Goal: Task Accomplishment & Management: Complete application form

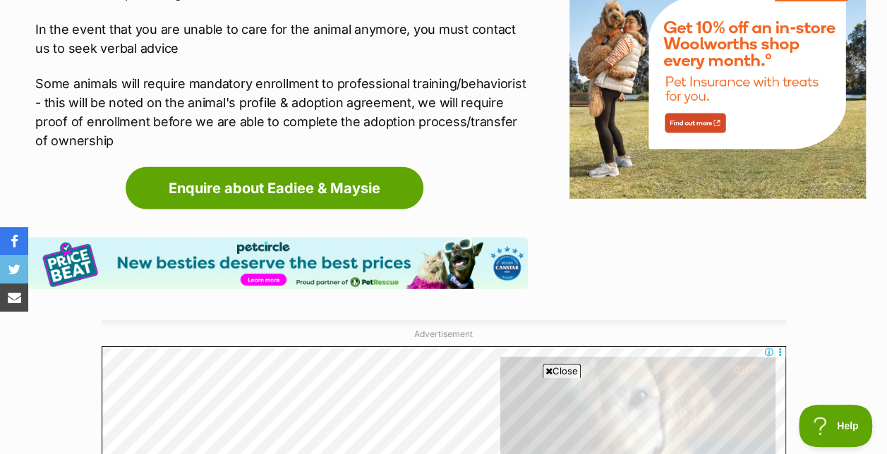
scroll to position [1859, 0]
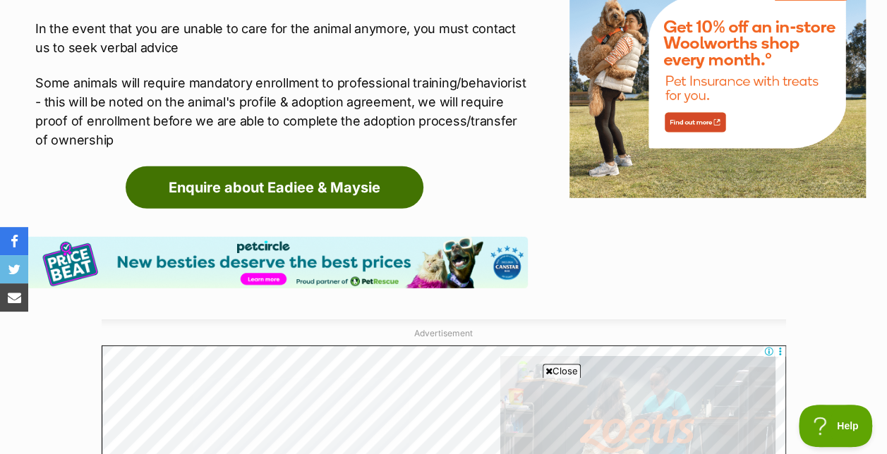
click at [309, 166] on link "Enquire about Eadiee & Maysie" at bounding box center [275, 187] width 298 height 42
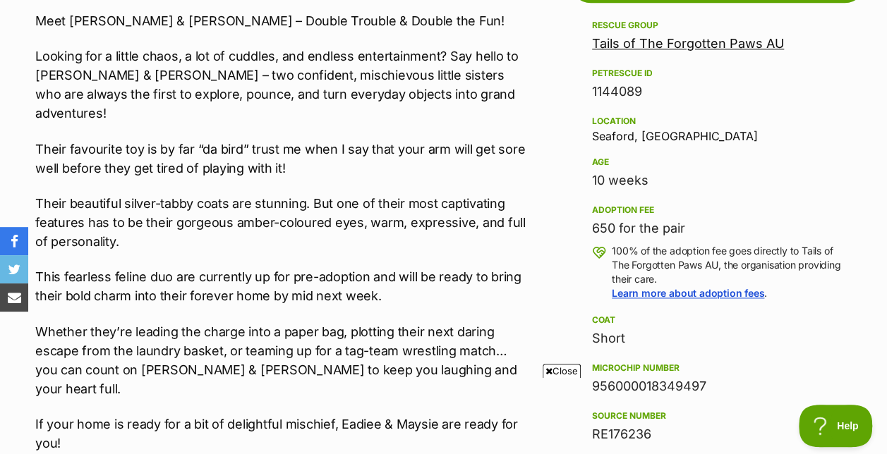
scroll to position [860, 0]
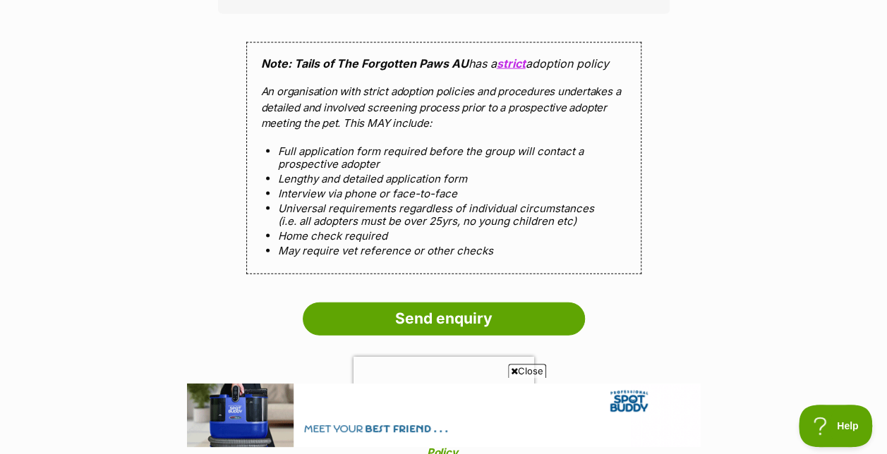
scroll to position [1423, 0]
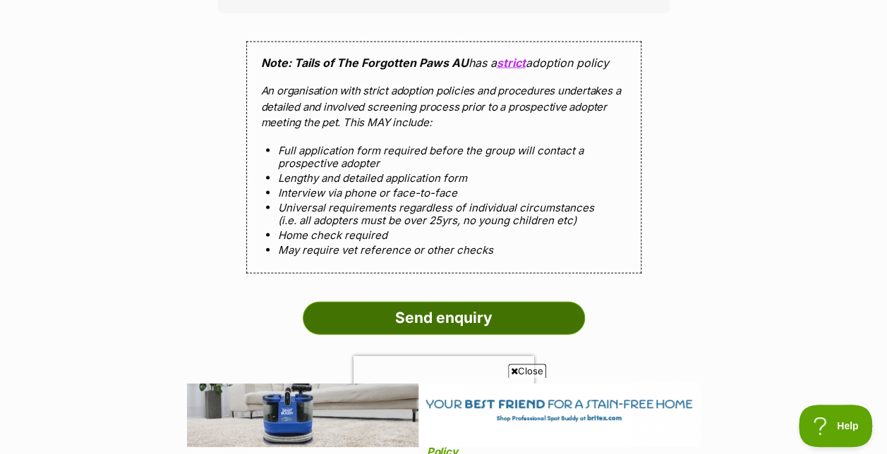
click at [442, 302] on input "Send enquiry" at bounding box center [444, 318] width 282 height 32
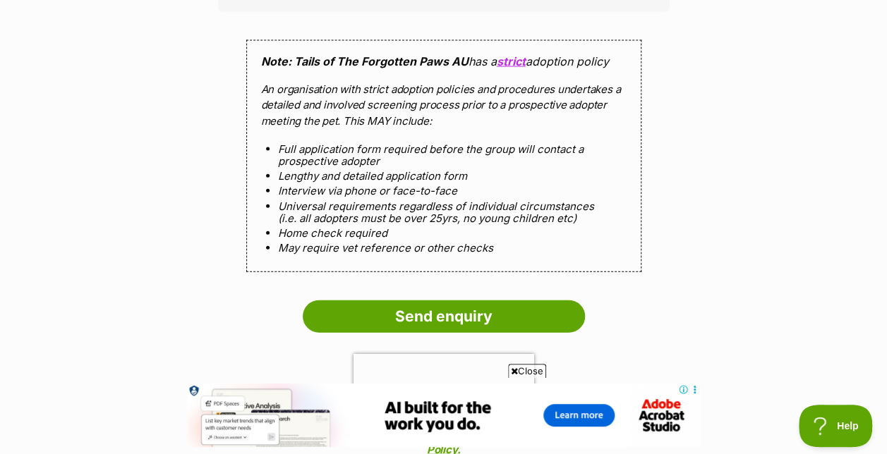
scroll to position [1627, 0]
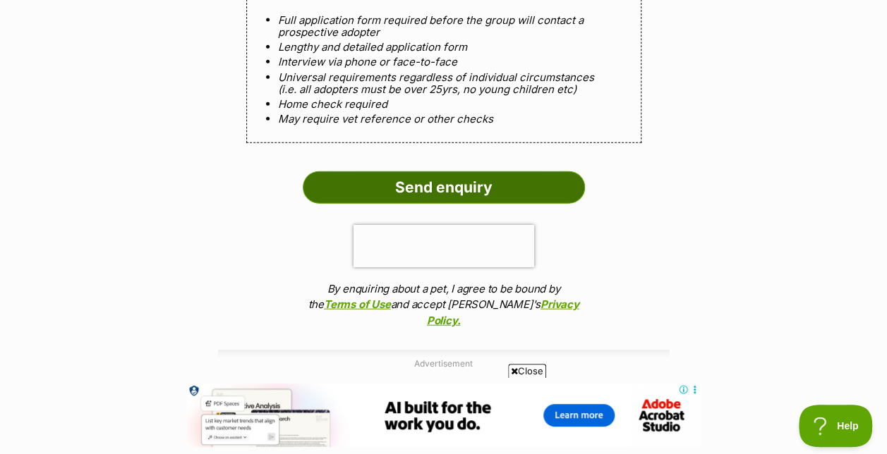
click at [444, 171] on input "Send enquiry" at bounding box center [444, 187] width 282 height 32
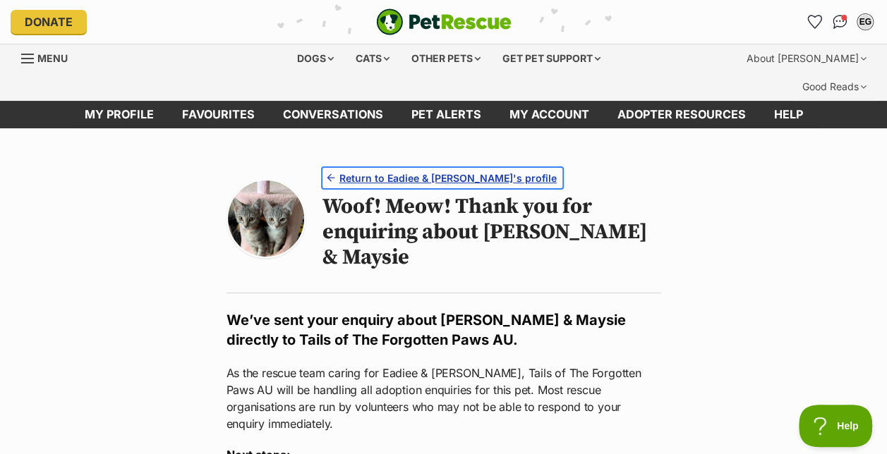
click at [404, 171] on span "Return to Eadiee & Maysie's profile" at bounding box center [447, 178] width 217 height 15
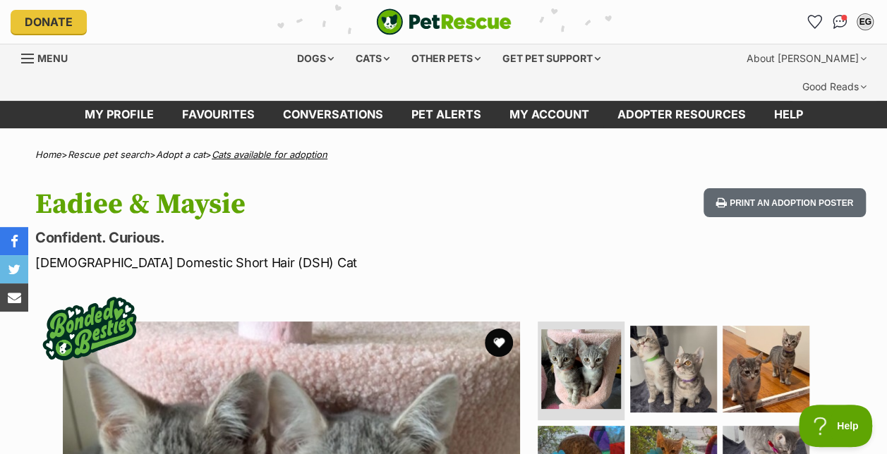
click at [272, 149] on link "Cats available for adoption" at bounding box center [270, 154] width 116 height 11
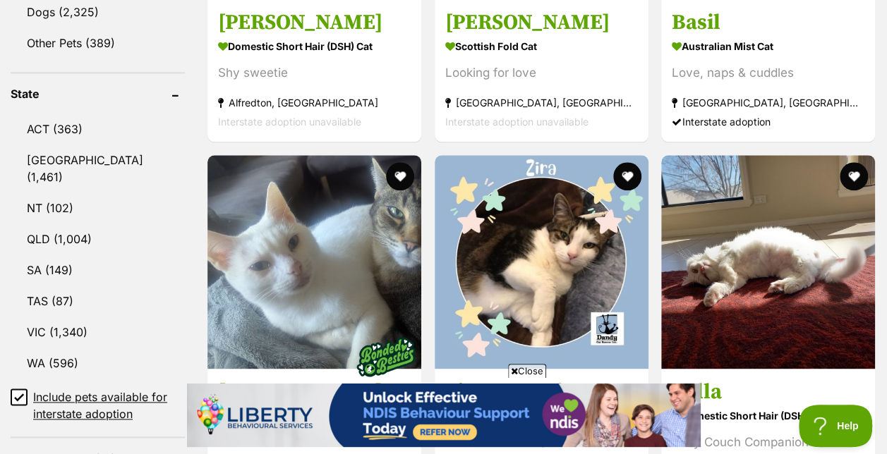
click at [16, 394] on icon at bounding box center [19, 397] width 8 height 6
select select "100"
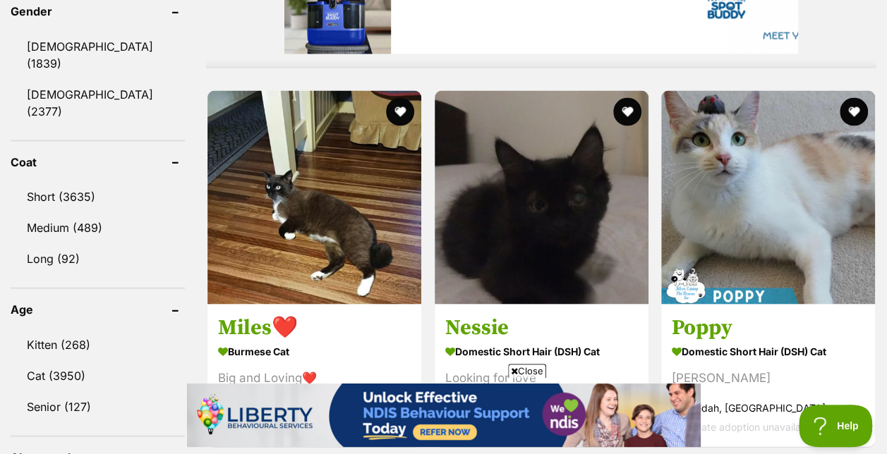
scroll to position [1309, 0]
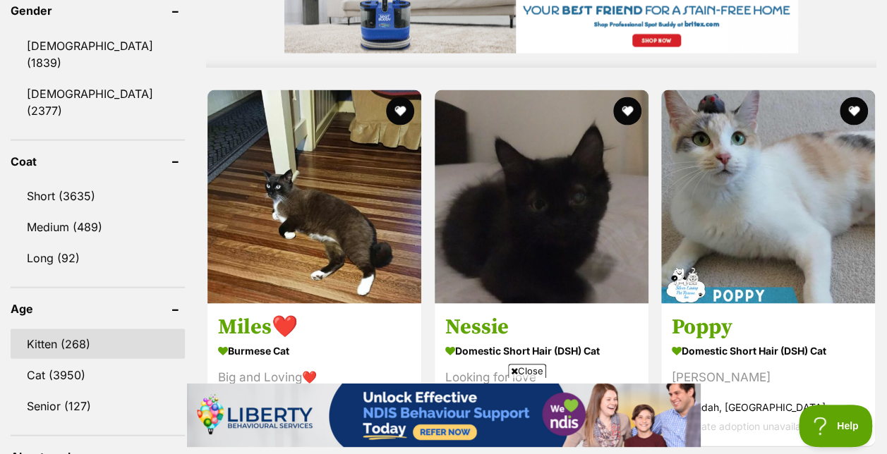
click at [71, 329] on link "Kitten (268)" at bounding box center [98, 344] width 174 height 30
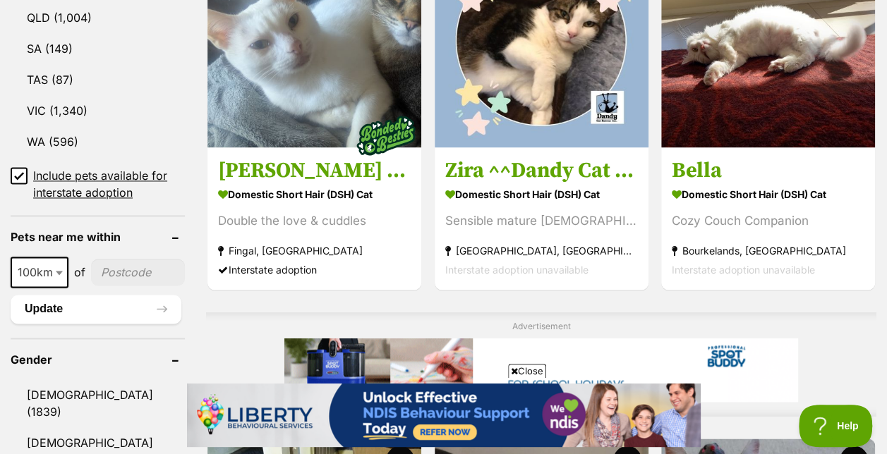
scroll to position [945, 0]
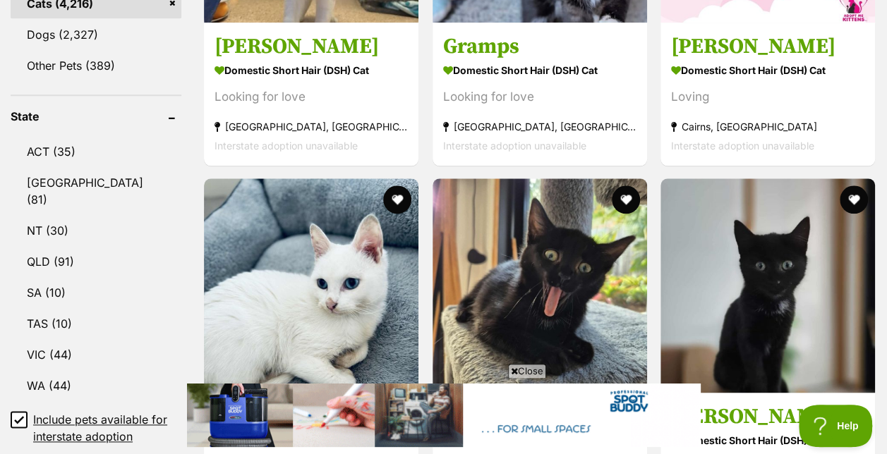
click at [20, 415] on icon at bounding box center [19, 420] width 10 height 10
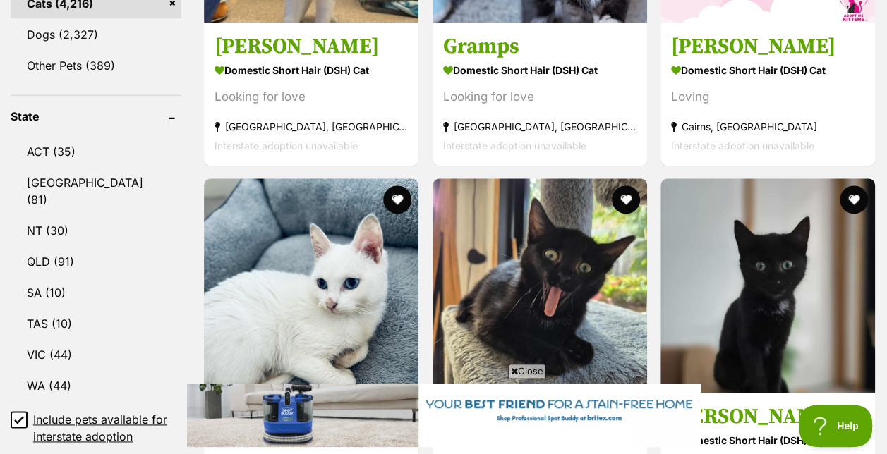
scroll to position [789, 0]
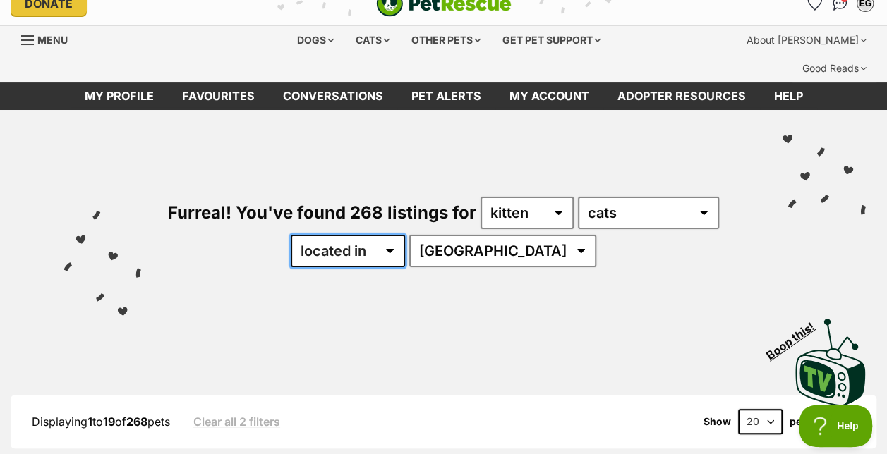
click at [405, 235] on select "available in located in" at bounding box center [348, 251] width 114 height 32
click at [332, 235] on select "available in located in" at bounding box center [348, 251] width 114 height 32
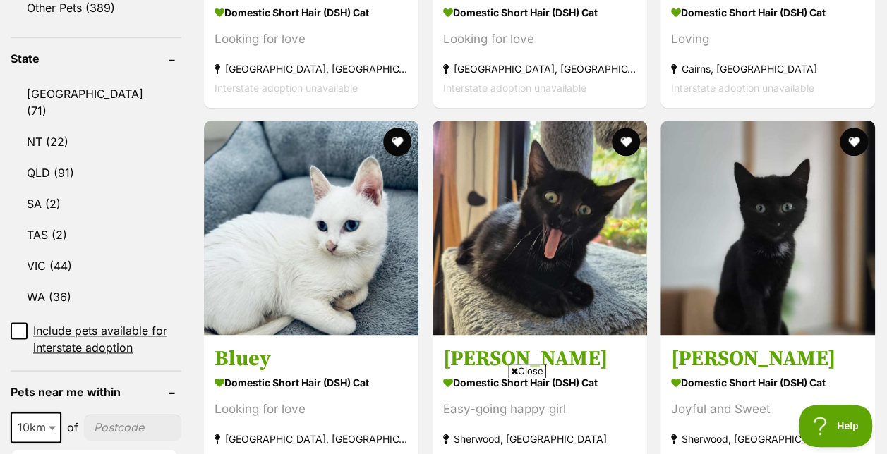
scroll to position [740, 0]
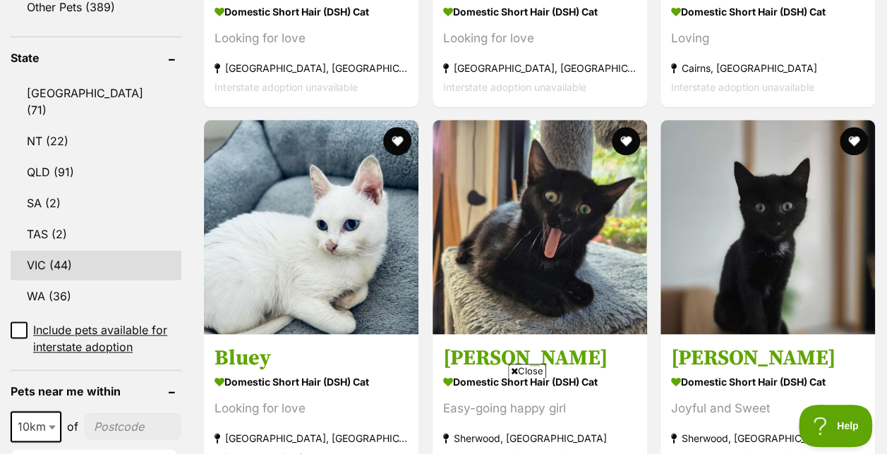
click at [138, 250] on link "VIC (44)" at bounding box center [96, 265] width 171 height 30
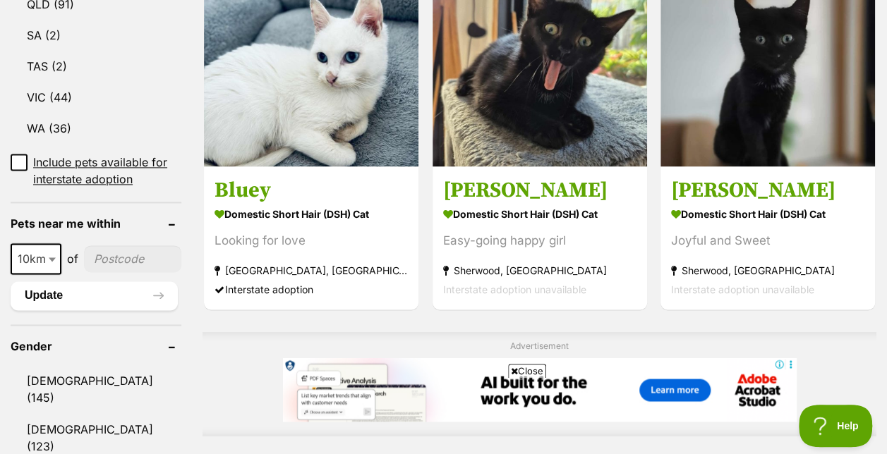
scroll to position [909, 0]
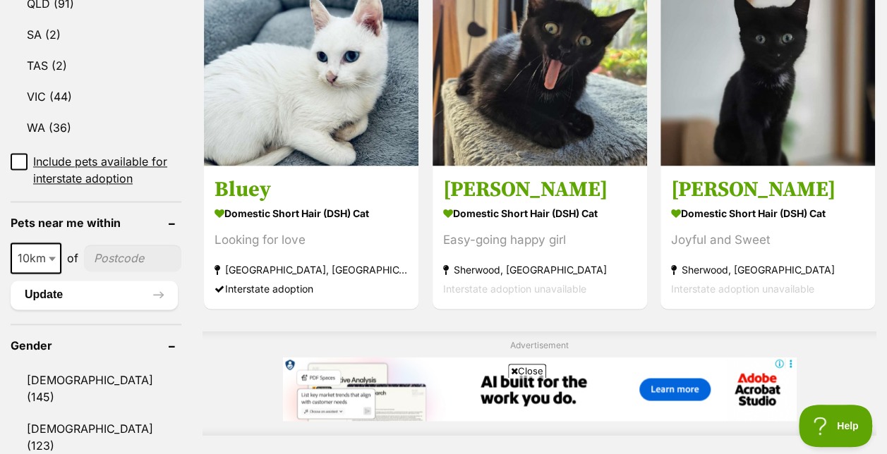
click at [54, 243] on span at bounding box center [54, 258] width 14 height 31
select select "100"
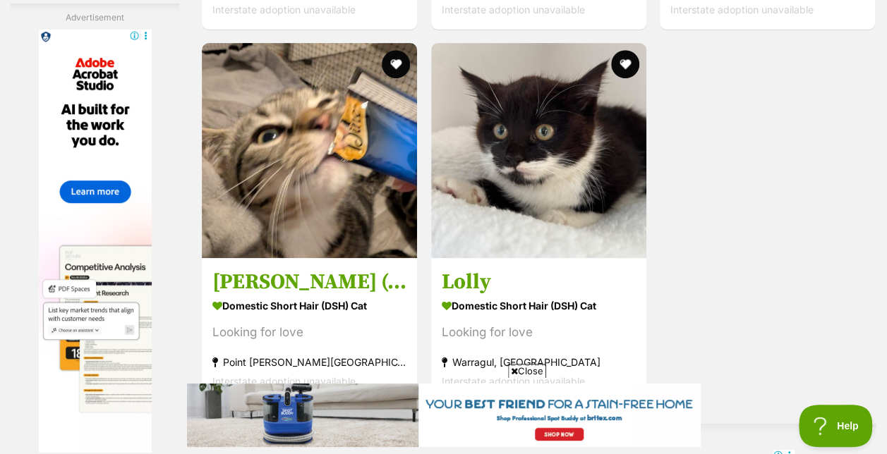
scroll to position [2946, 0]
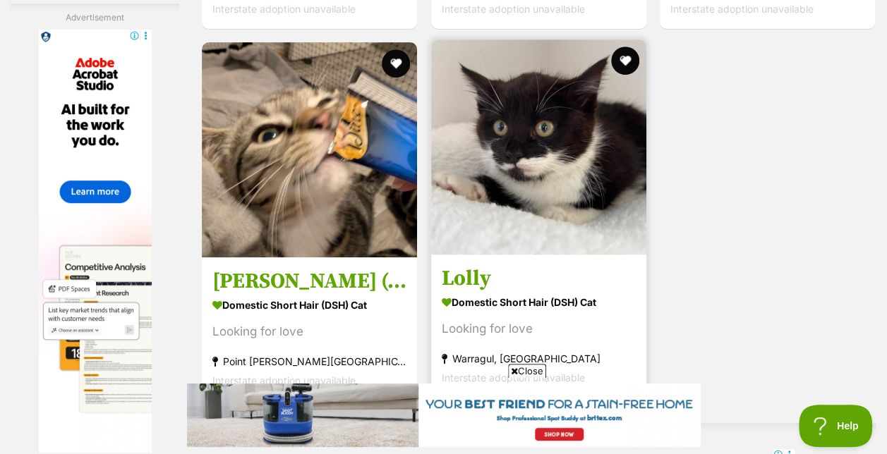
click at [561, 161] on img at bounding box center [538, 147] width 215 height 215
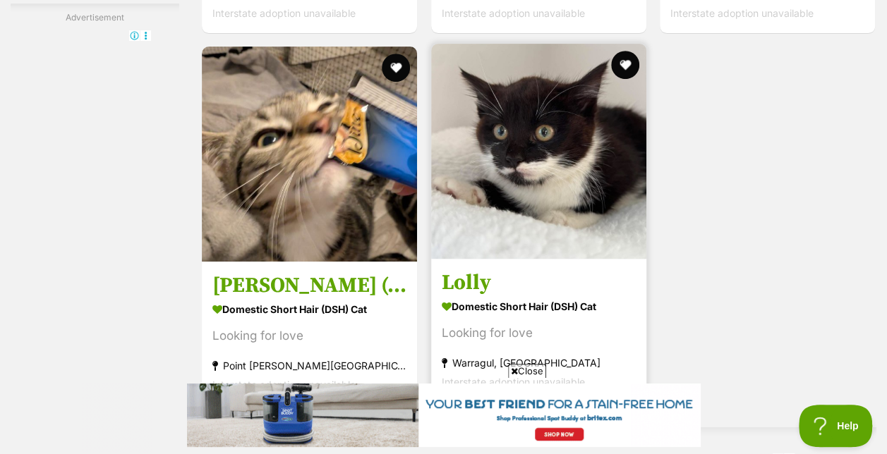
scroll to position [2942, 0]
click at [571, 206] on img at bounding box center [538, 151] width 215 height 215
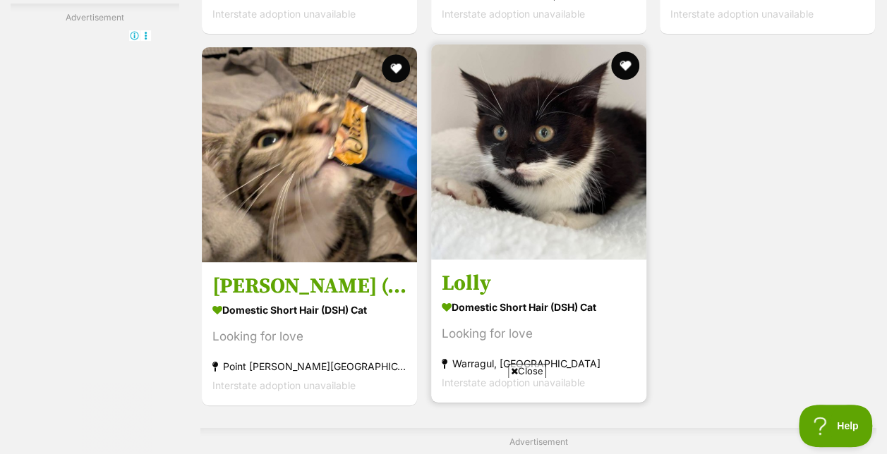
scroll to position [0, 0]
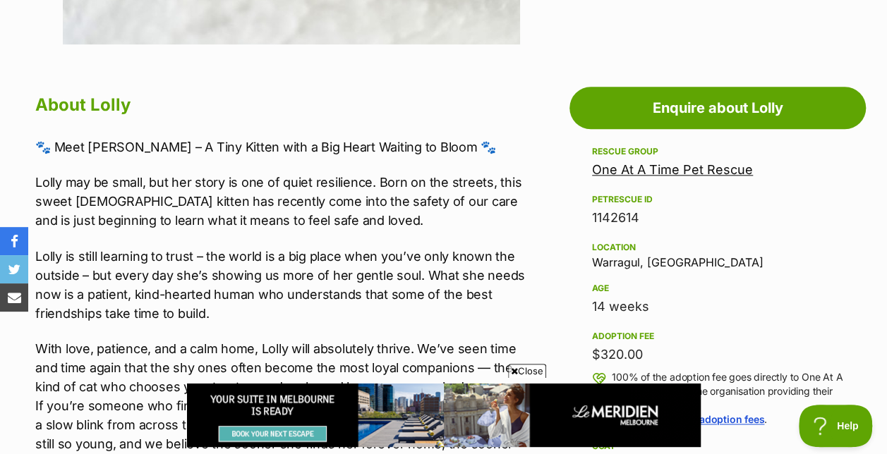
scroll to position [784, 0]
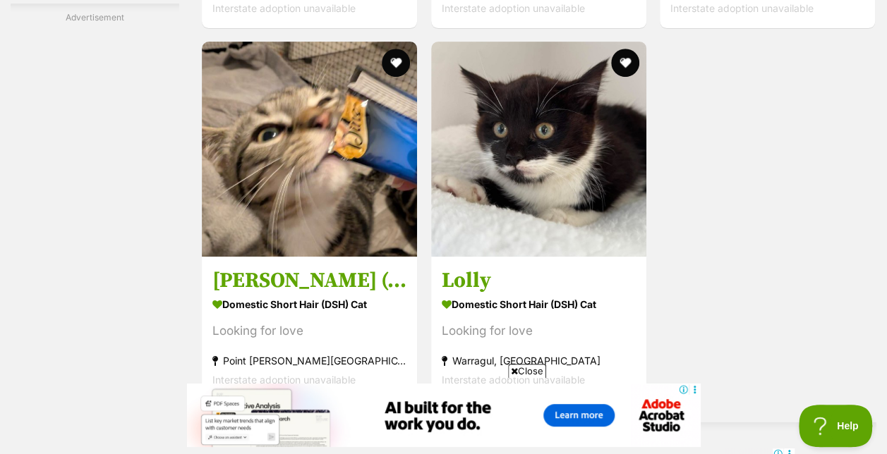
scroll to position [2943, 0]
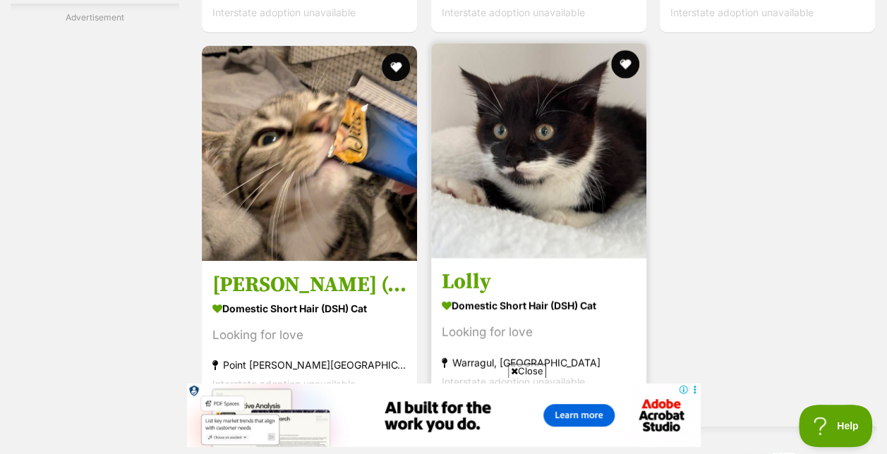
click at [571, 154] on img at bounding box center [538, 150] width 215 height 215
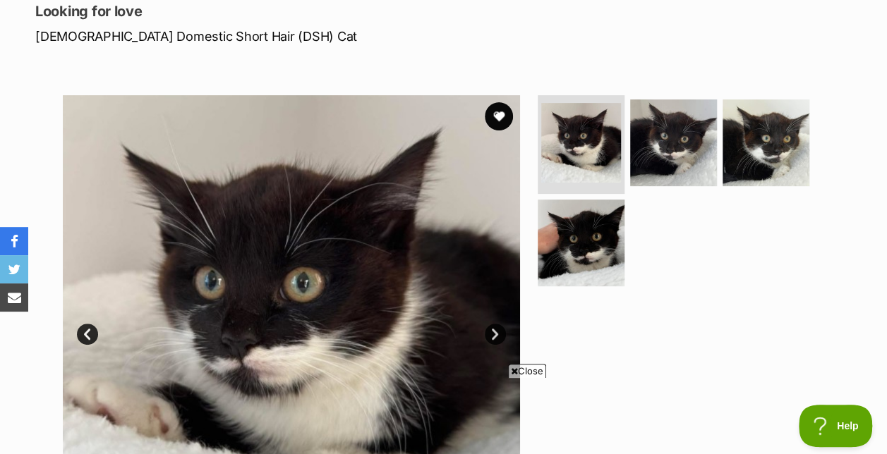
scroll to position [225, 0]
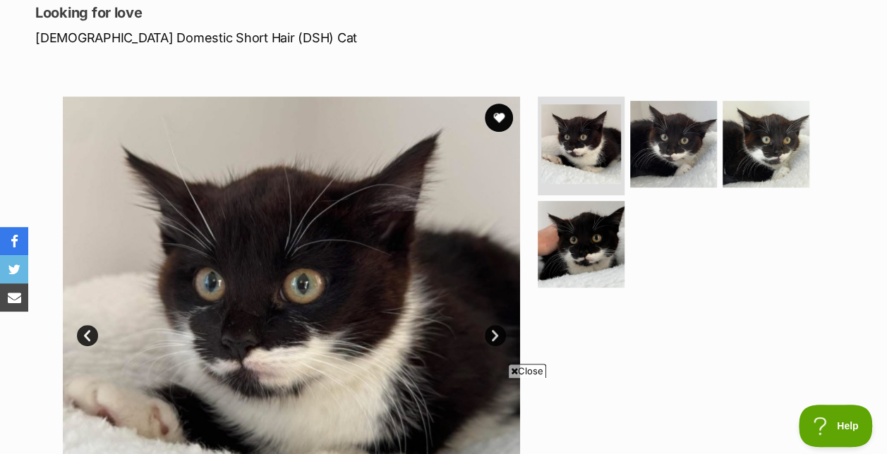
click at [497, 325] on link "Next" at bounding box center [495, 335] width 21 height 21
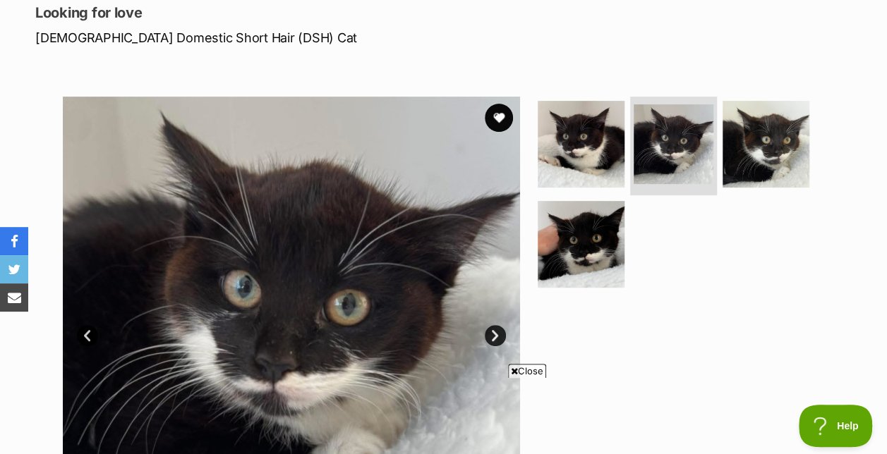
click at [497, 325] on link "Next" at bounding box center [495, 335] width 21 height 21
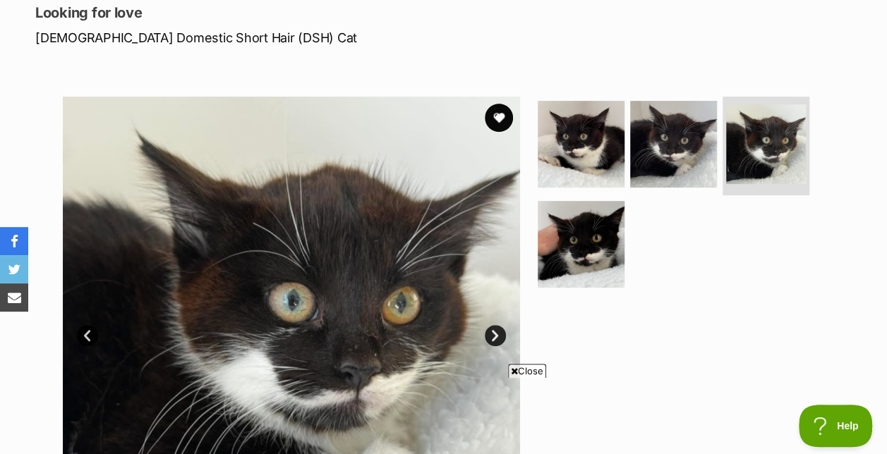
click at [497, 325] on link "Next" at bounding box center [495, 335] width 21 height 21
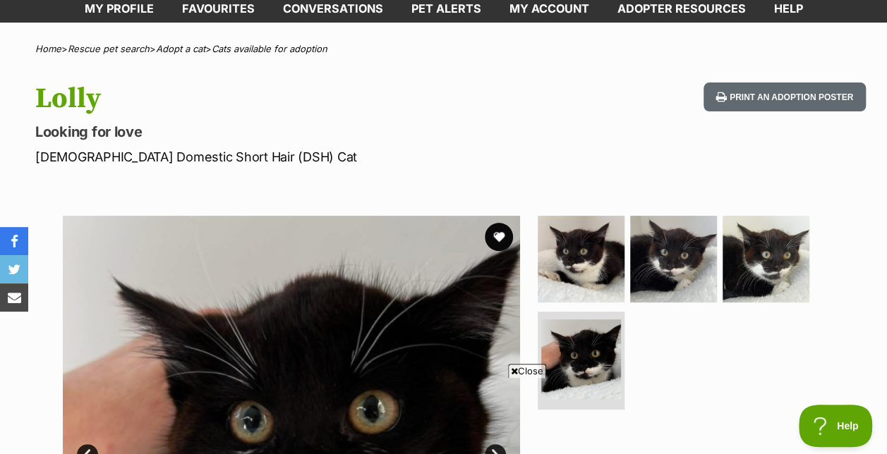
scroll to position [87, 0]
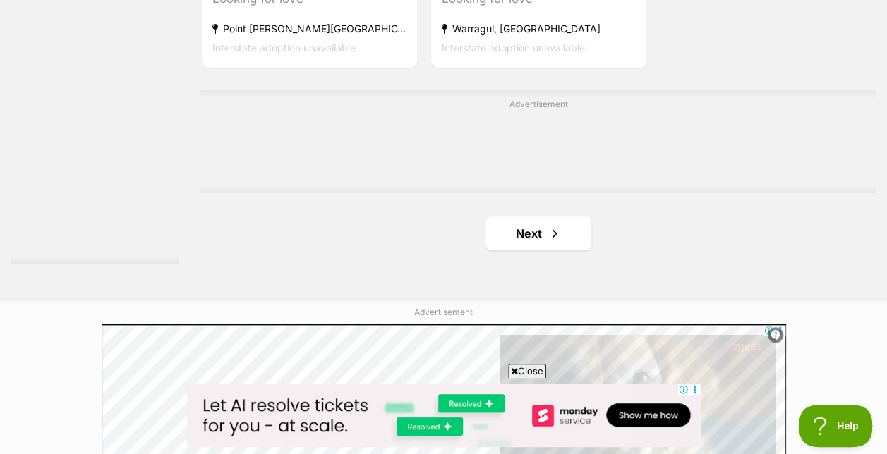
scroll to position [3280, 0]
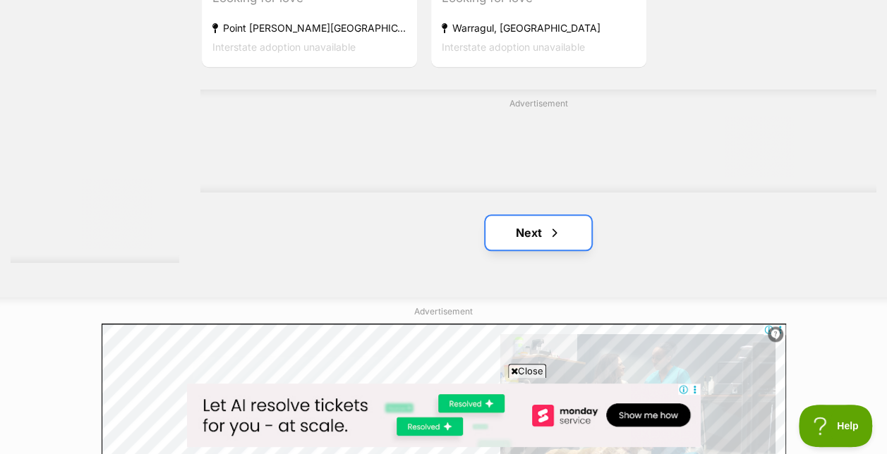
click at [552, 224] on span "Next page" at bounding box center [554, 232] width 14 height 17
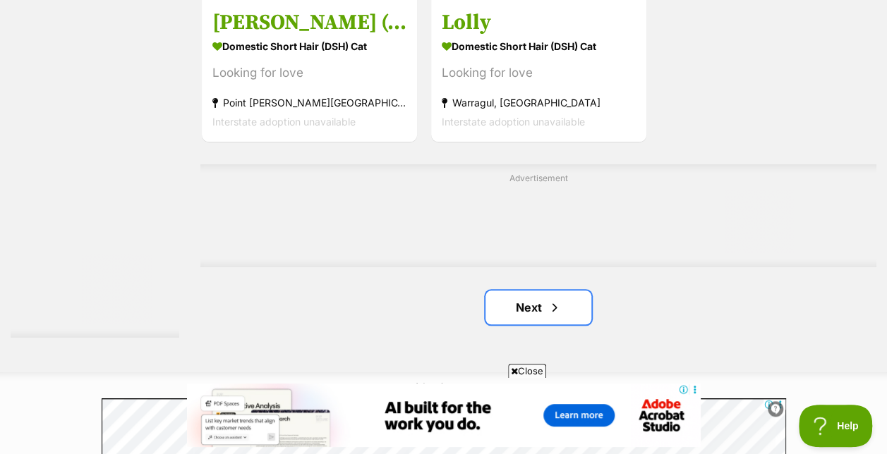
scroll to position [3206, 0]
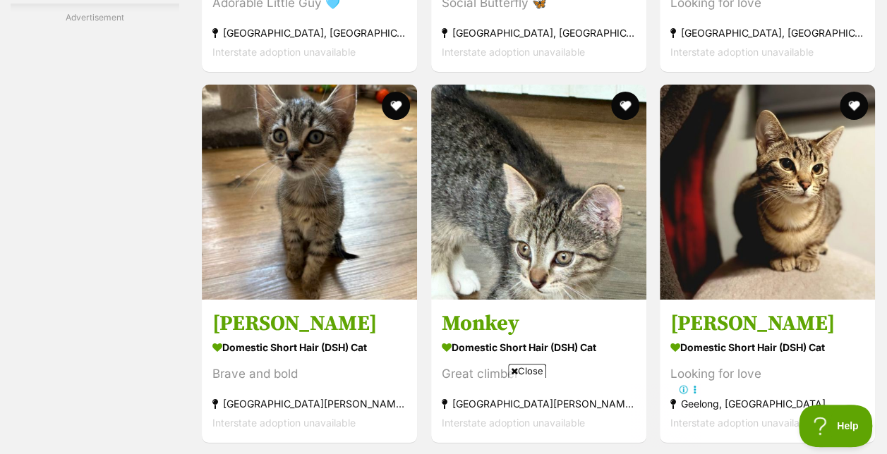
scroll to position [2530, 0]
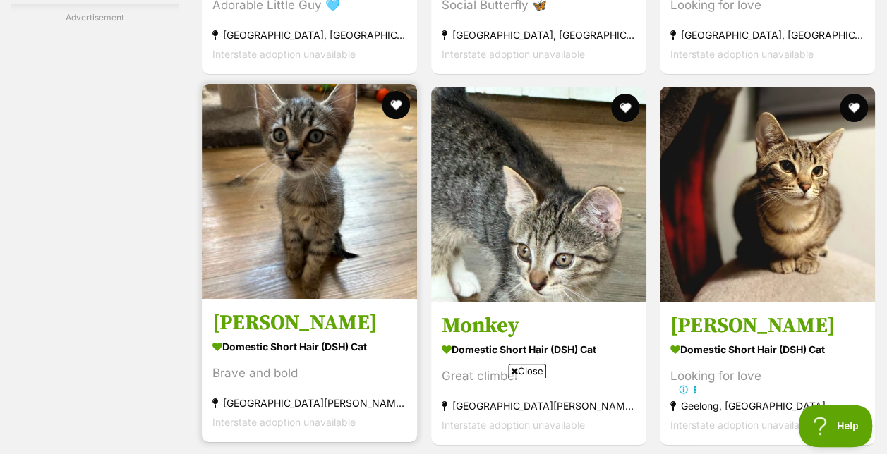
click at [315, 184] on img at bounding box center [309, 191] width 215 height 215
click at [327, 122] on img at bounding box center [309, 191] width 215 height 215
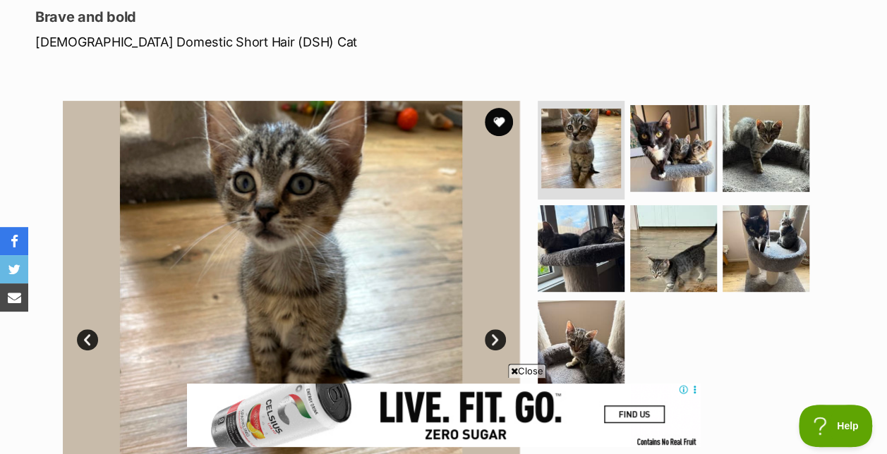
scroll to position [220, 0]
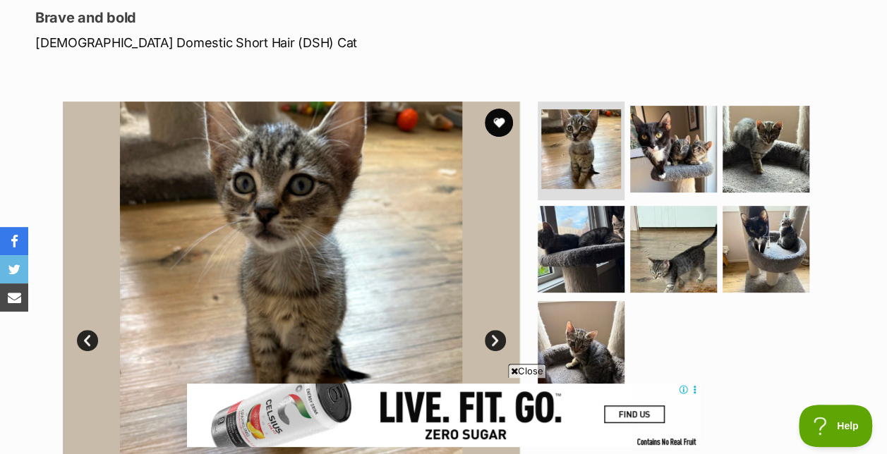
click at [495, 330] on link "Next" at bounding box center [495, 340] width 21 height 21
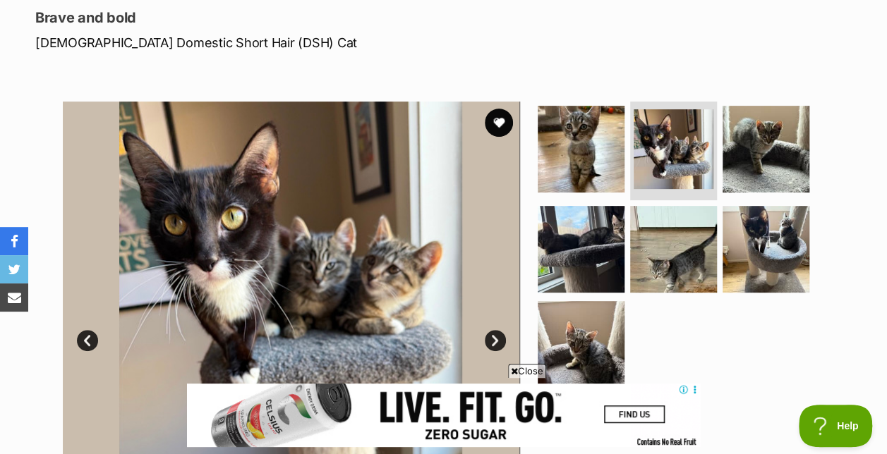
click at [495, 330] on link "Next" at bounding box center [495, 340] width 21 height 21
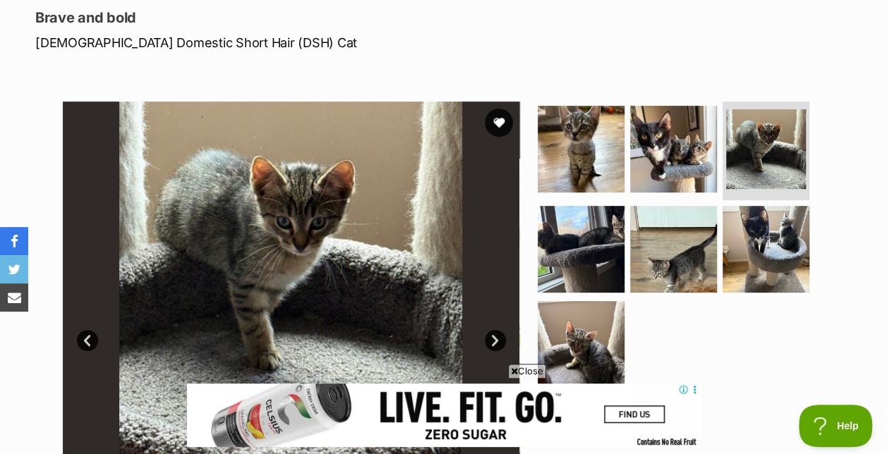
click at [495, 330] on link "Next" at bounding box center [495, 340] width 21 height 21
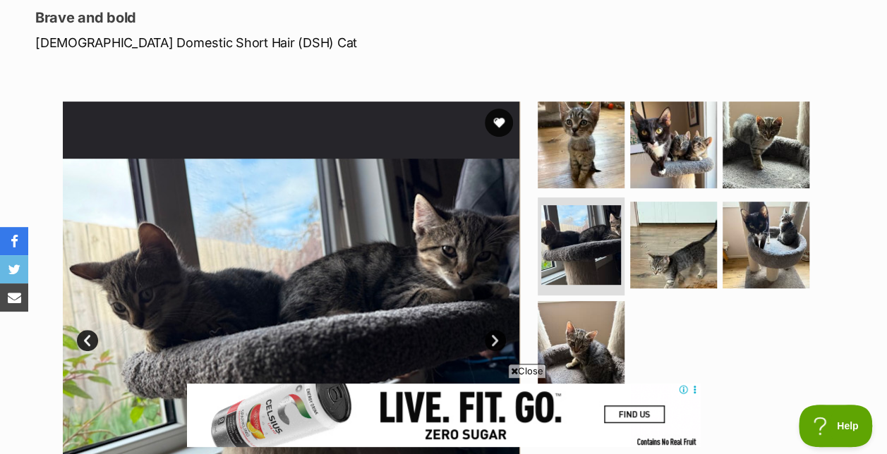
click at [495, 330] on link "Next" at bounding box center [495, 340] width 21 height 21
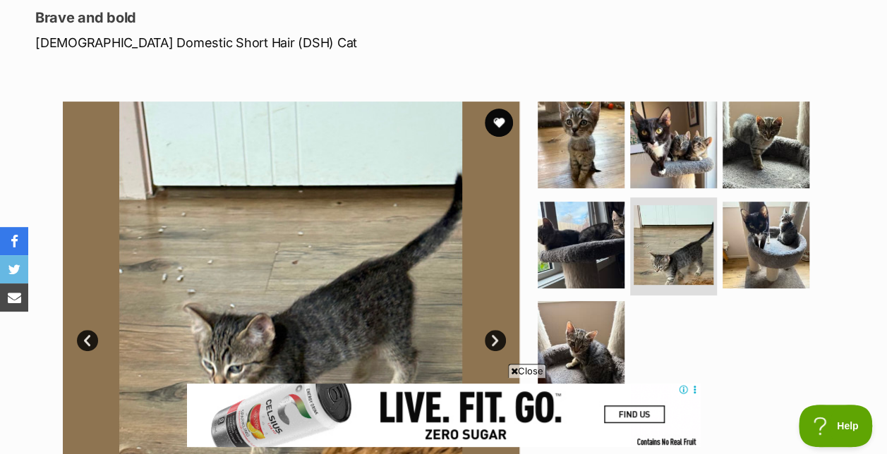
click at [495, 330] on link "Next" at bounding box center [495, 340] width 21 height 21
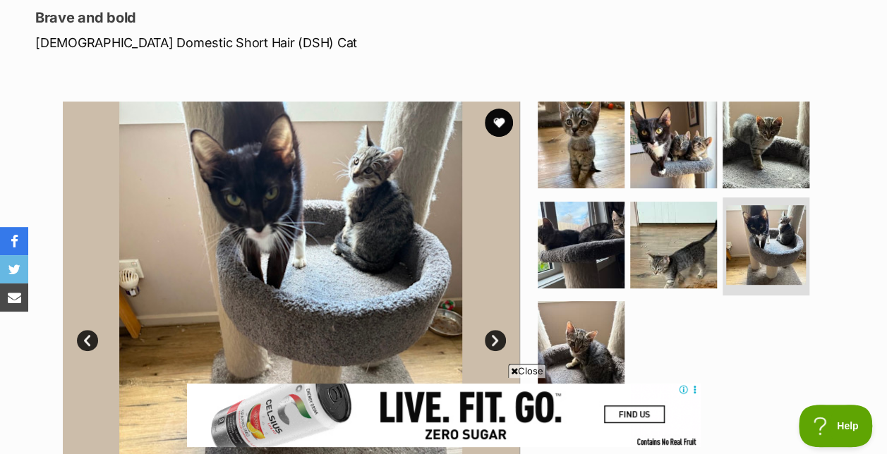
click at [495, 330] on link "Next" at bounding box center [495, 340] width 21 height 21
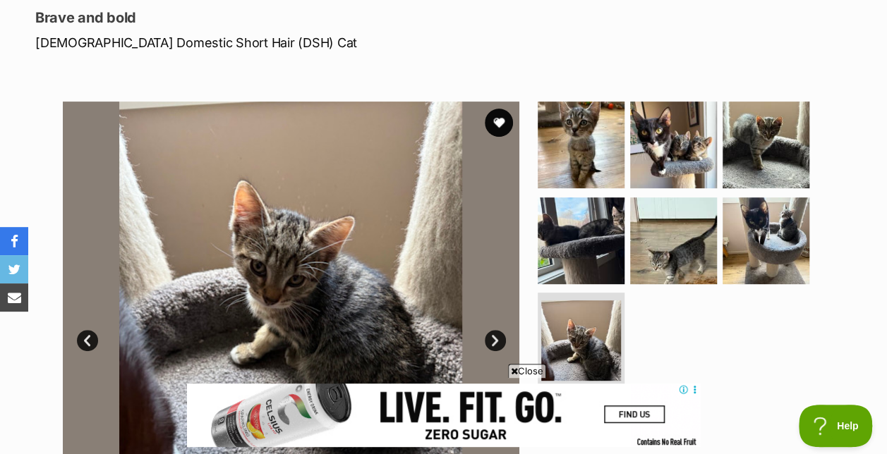
click at [495, 330] on link "Next" at bounding box center [495, 340] width 21 height 21
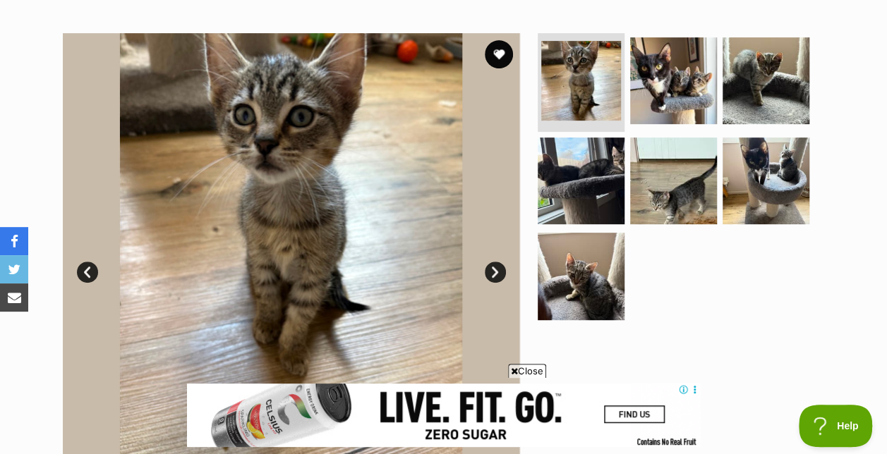
scroll to position [274, 0]
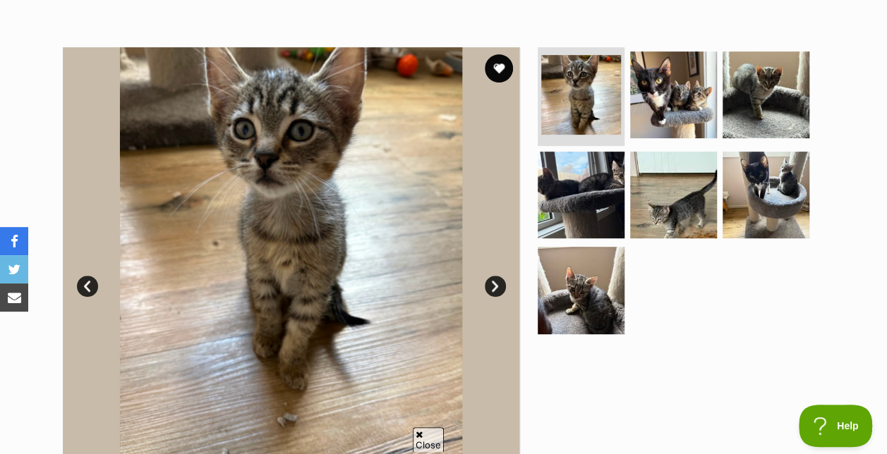
click at [498, 276] on link "Next" at bounding box center [495, 286] width 21 height 21
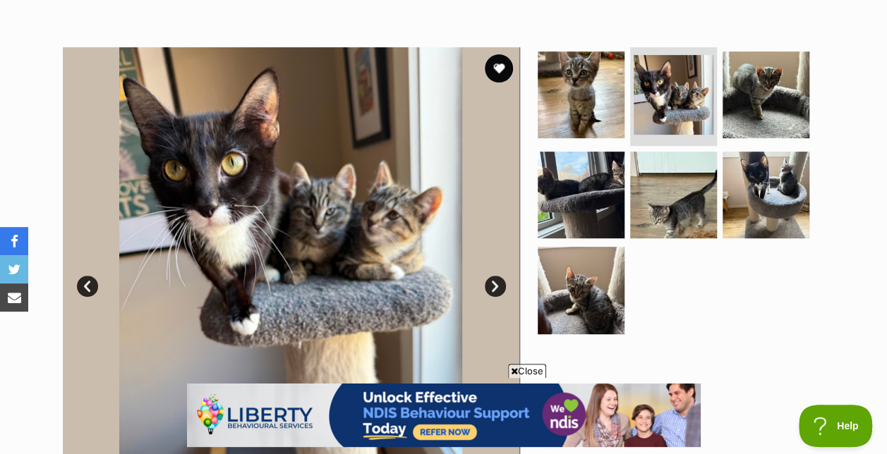
scroll to position [0, 0]
click at [498, 276] on link "Next" at bounding box center [495, 286] width 21 height 21
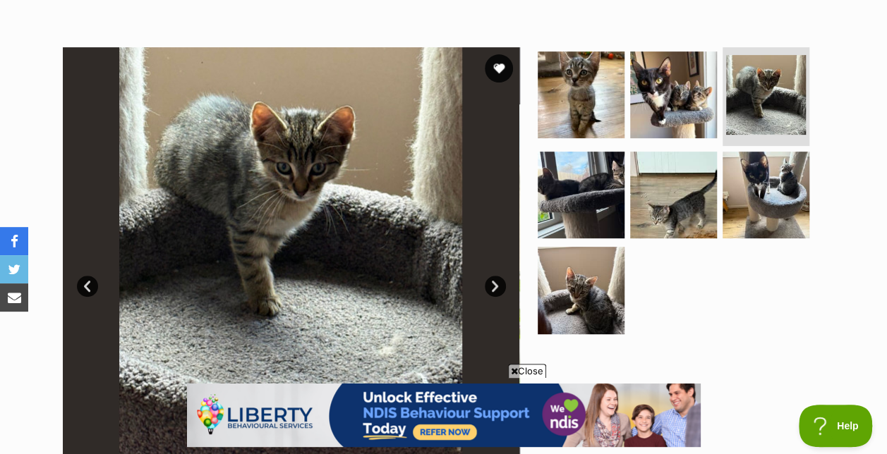
click at [498, 276] on link "Next" at bounding box center [495, 286] width 21 height 21
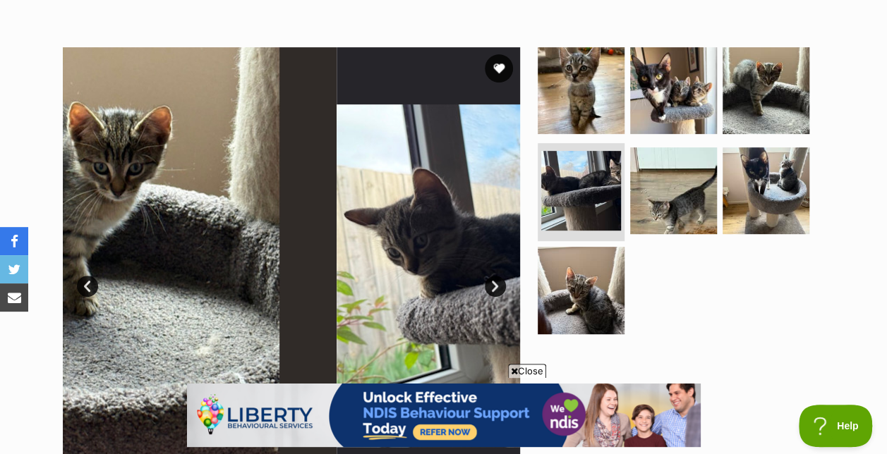
click at [498, 276] on link "Next" at bounding box center [495, 286] width 21 height 21
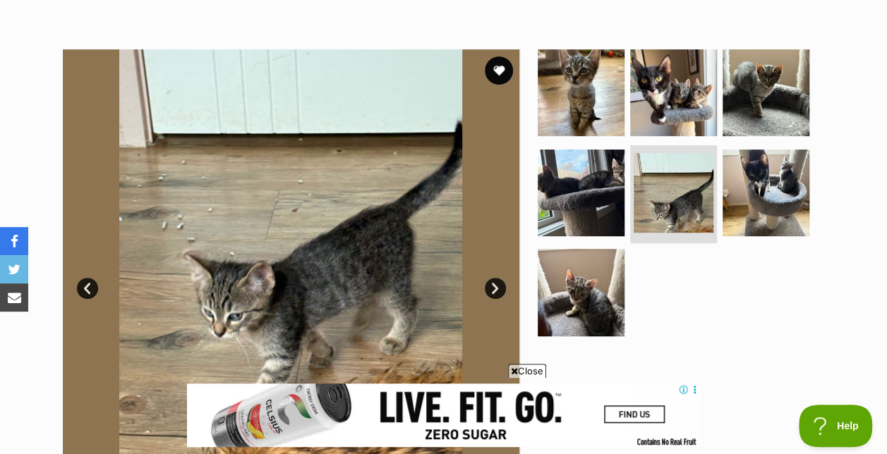
scroll to position [274, 0]
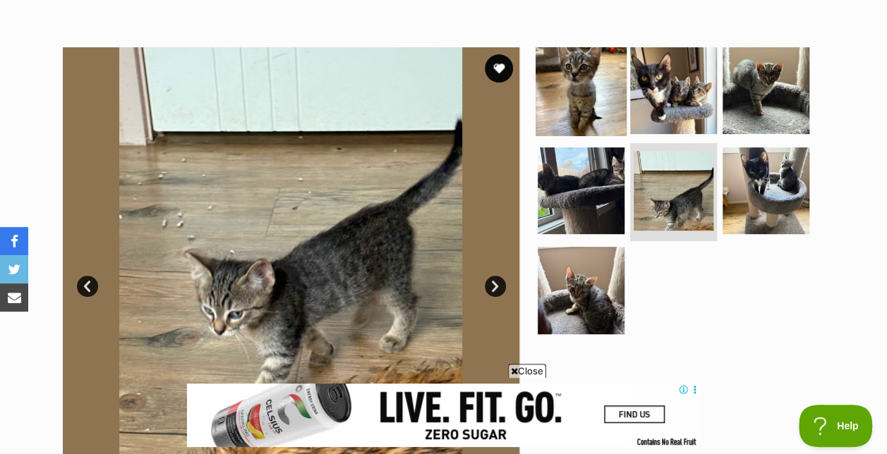
click at [588, 47] on img at bounding box center [580, 90] width 91 height 91
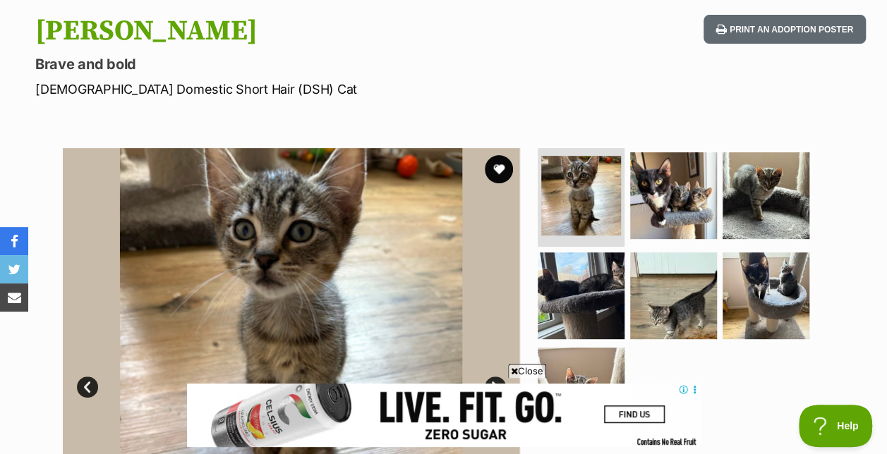
scroll to position [226, 0]
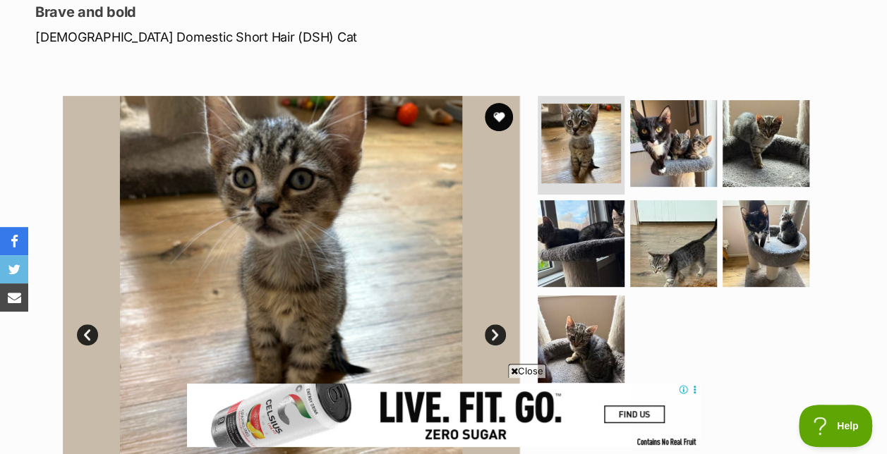
click at [499, 324] on link "Next" at bounding box center [495, 334] width 21 height 21
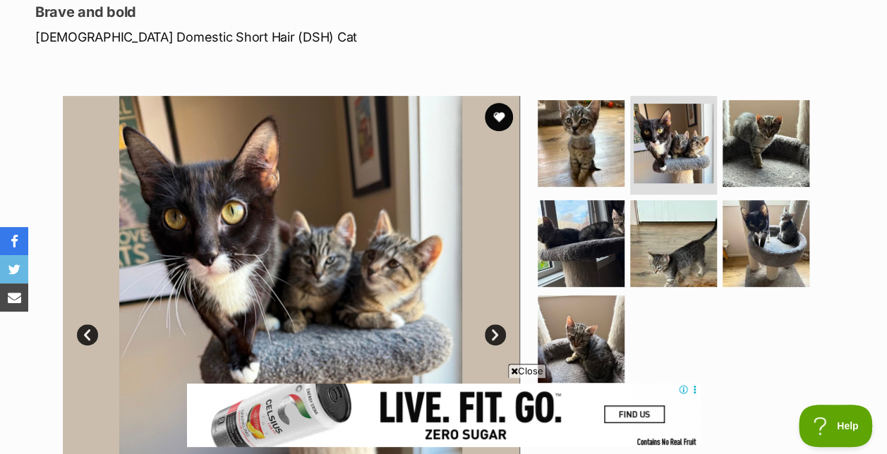
click at [498, 324] on link "Next" at bounding box center [495, 334] width 21 height 21
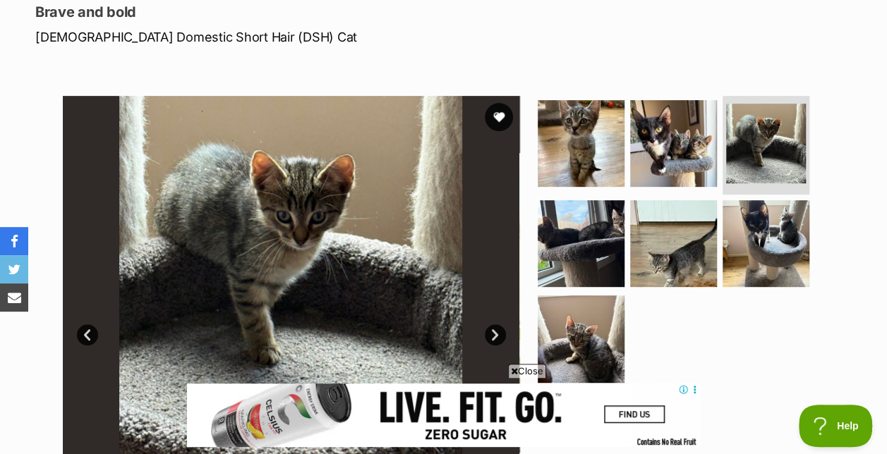
click at [516, 315] on img at bounding box center [290, 324] width 457 height 457
click at [495, 324] on link "Next" at bounding box center [495, 334] width 21 height 21
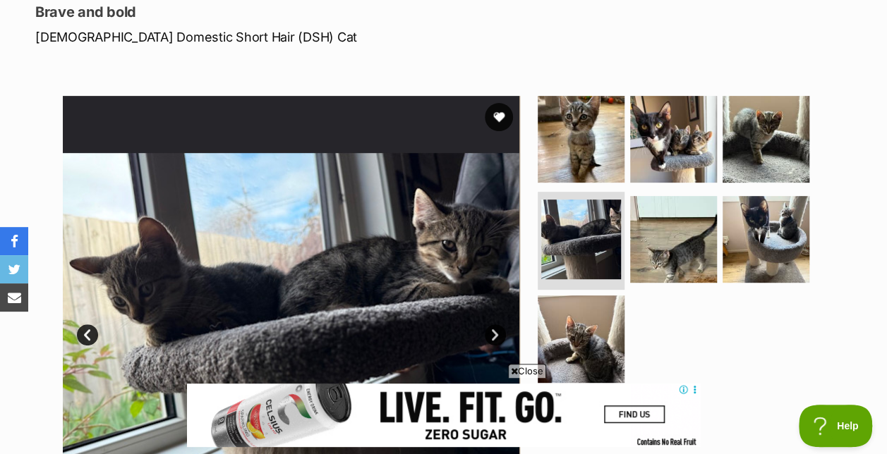
click at [495, 324] on link "Next" at bounding box center [495, 334] width 21 height 21
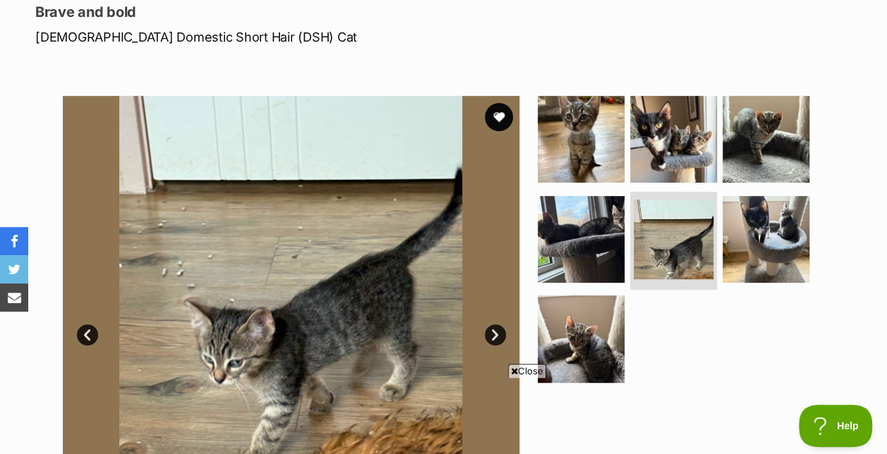
scroll to position [0, 0]
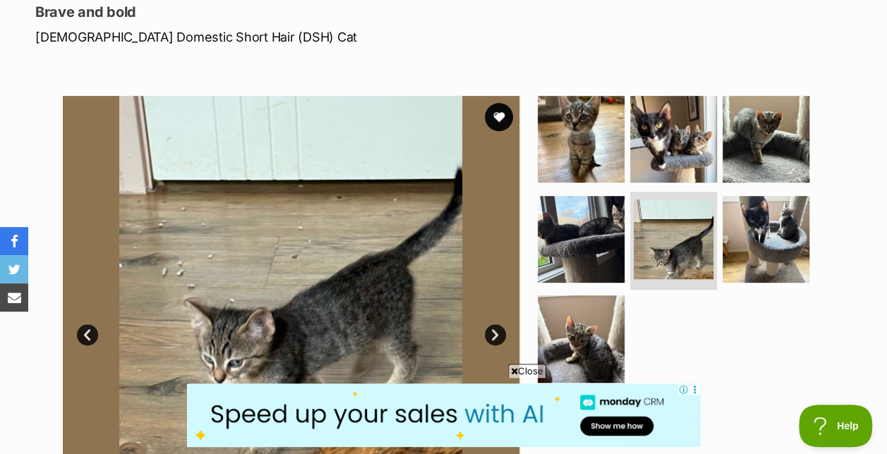
click at [495, 324] on link "Next" at bounding box center [495, 334] width 21 height 21
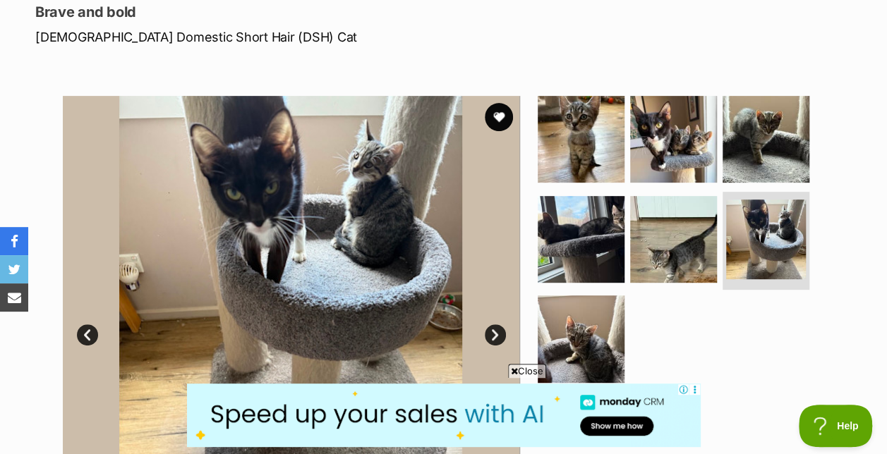
click at [504, 320] on img at bounding box center [290, 324] width 457 height 457
click at [497, 324] on link "Next" at bounding box center [495, 334] width 21 height 21
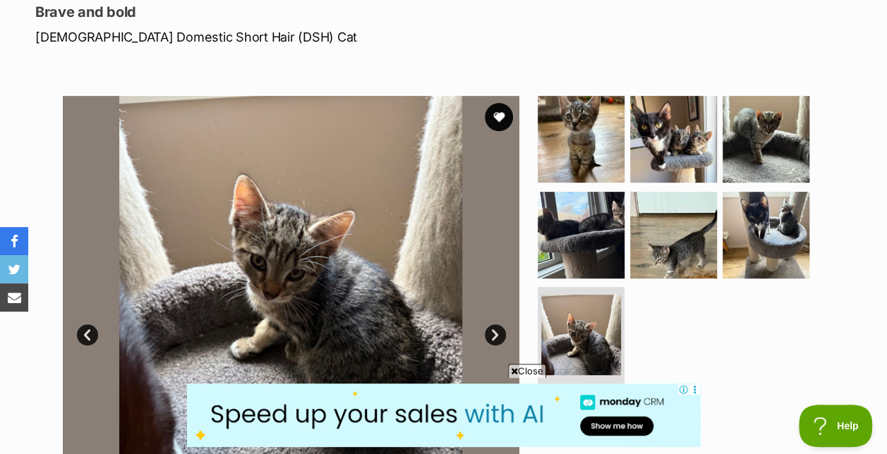
click at [506, 313] on img at bounding box center [290, 324] width 457 height 457
click at [499, 324] on link "Next" at bounding box center [495, 334] width 21 height 21
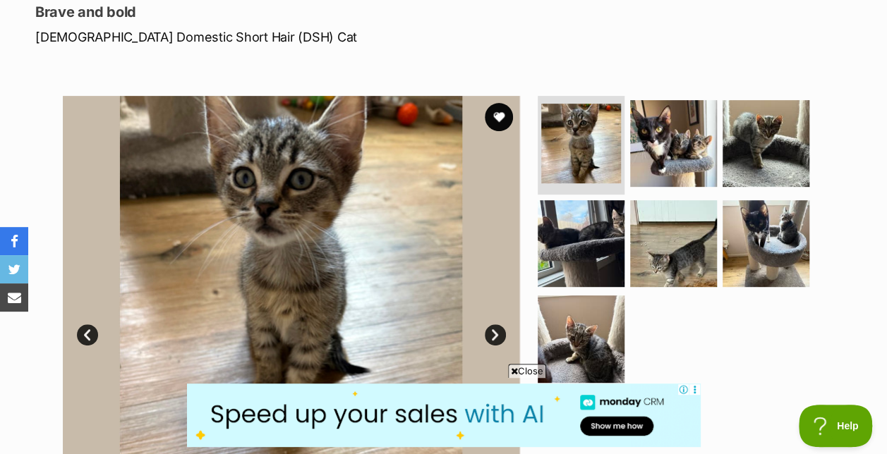
click at [497, 324] on link "Next" at bounding box center [495, 334] width 21 height 21
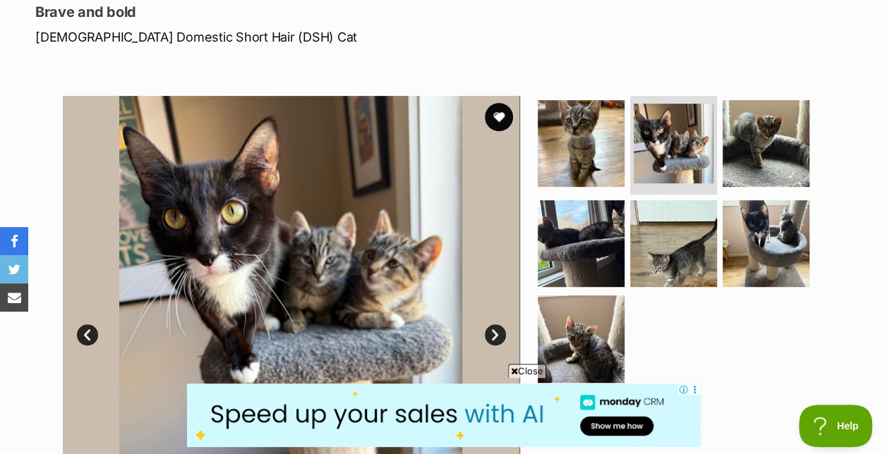
click at [515, 315] on img at bounding box center [290, 324] width 457 height 457
click at [499, 324] on link "Next" at bounding box center [495, 334] width 21 height 21
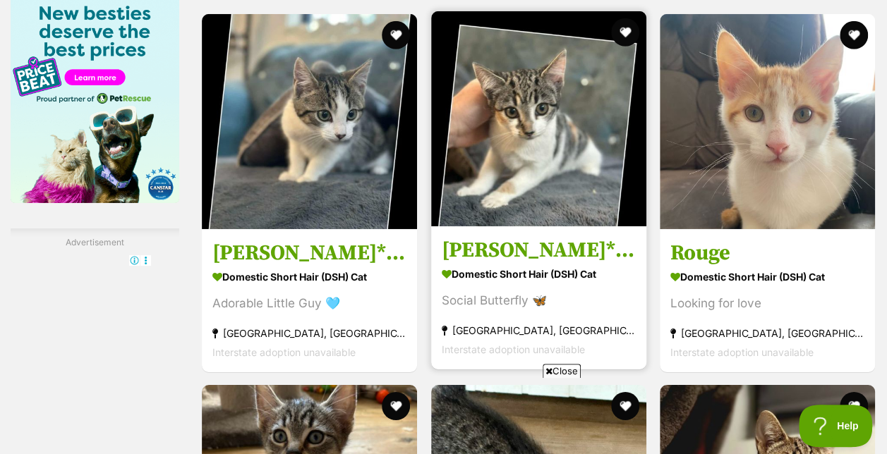
scroll to position [2249, 0]
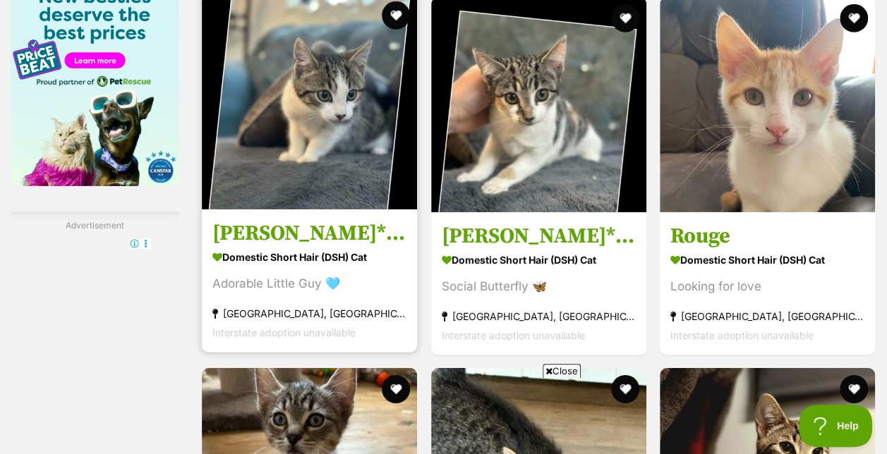
click at [378, 106] on img at bounding box center [309, 101] width 215 height 215
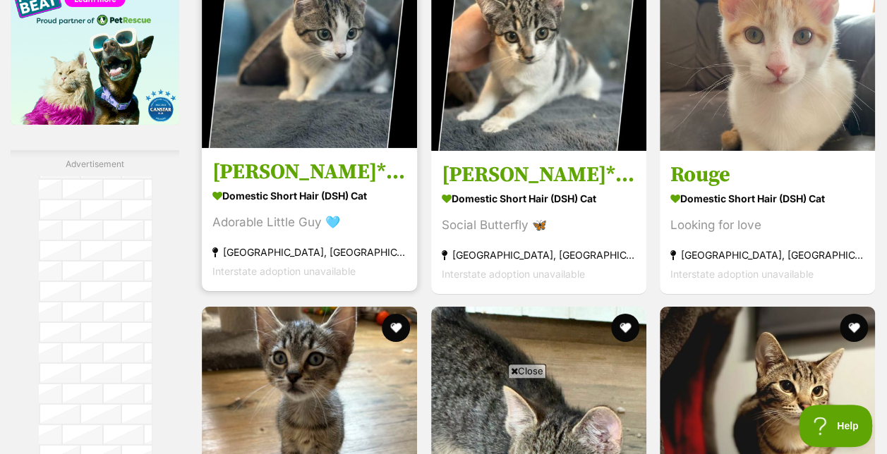
scroll to position [2311, 0]
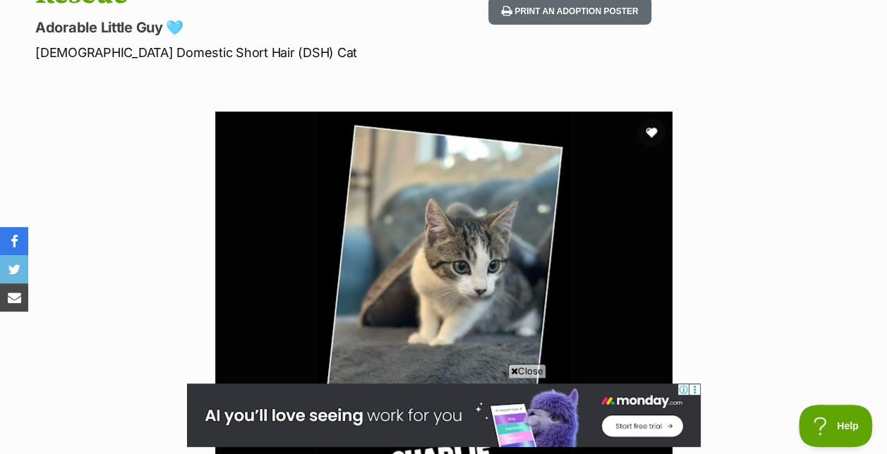
scroll to position [178, 0]
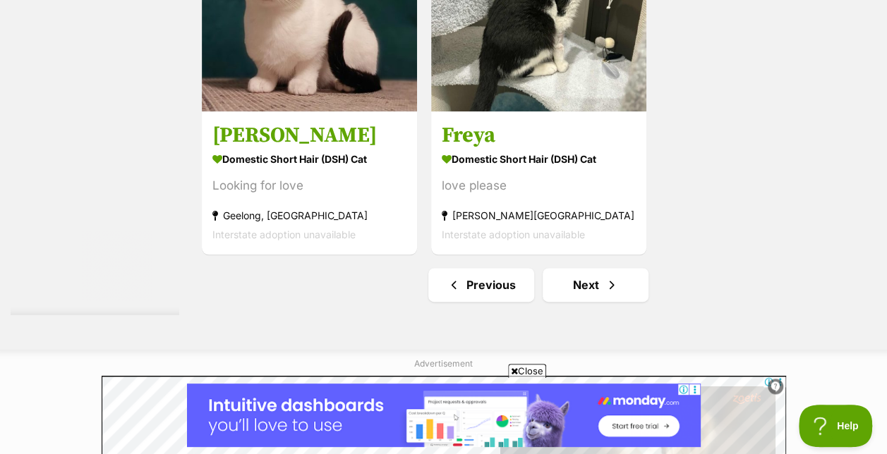
scroll to position [3541, 0]
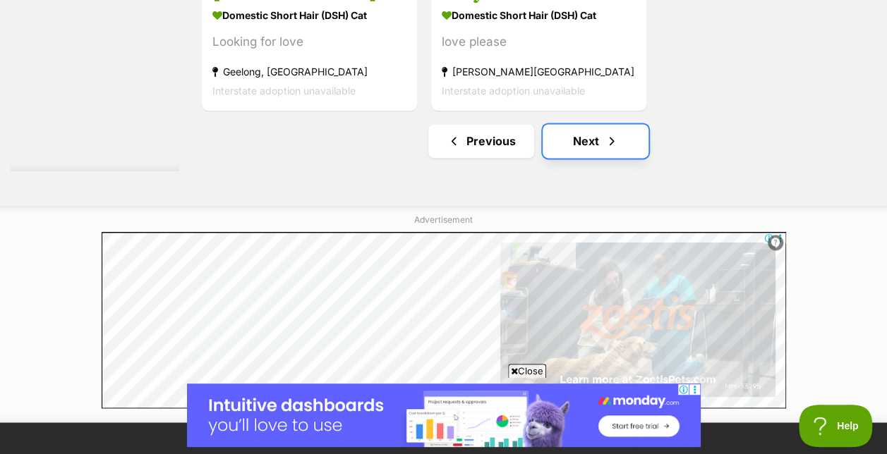
click at [595, 124] on link "Next" at bounding box center [595, 141] width 106 height 34
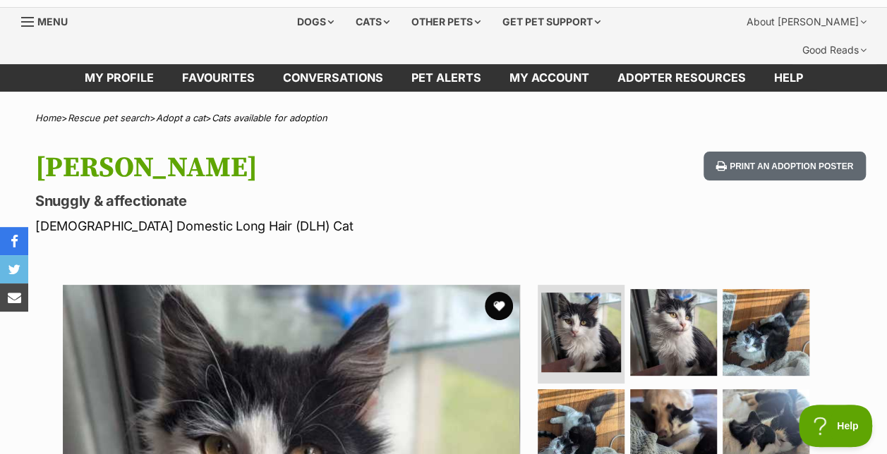
scroll to position [35, 0]
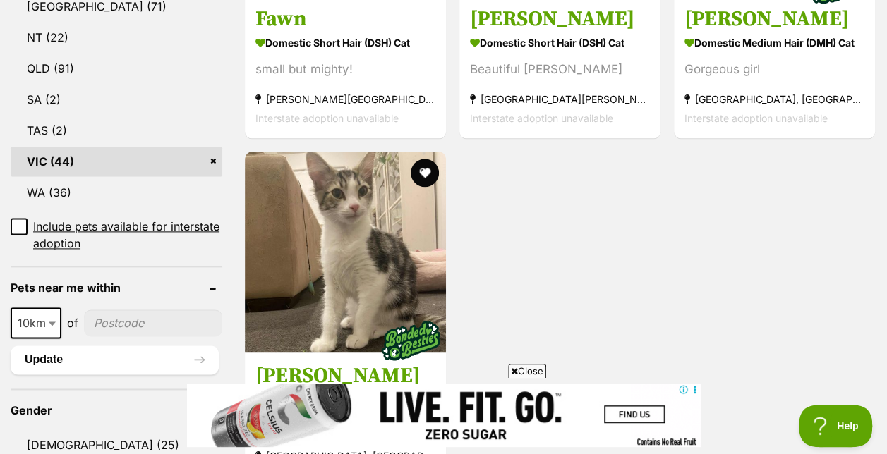
scroll to position [817, 0]
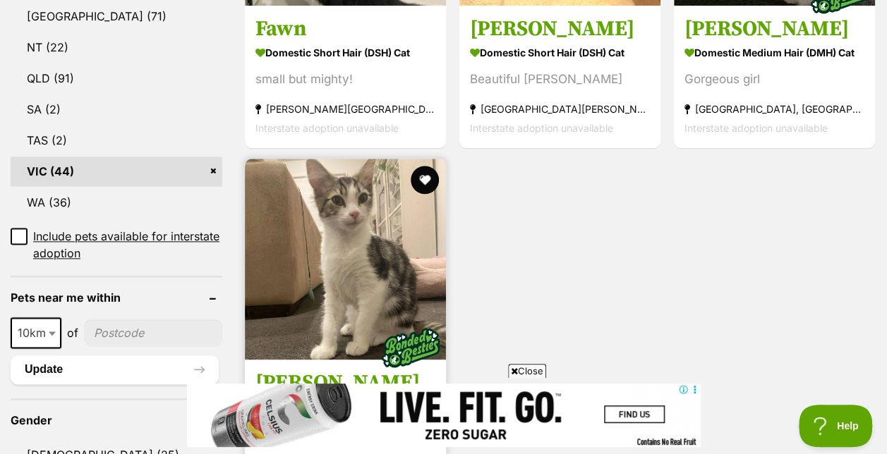
click at [371, 255] on img at bounding box center [345, 259] width 201 height 201
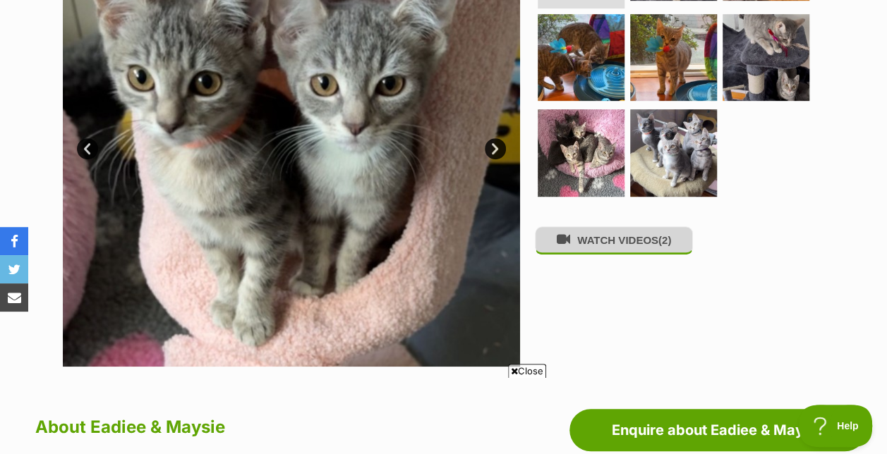
click at [624, 226] on button "WATCH VIDEOS (2)" at bounding box center [614, 240] width 158 height 28
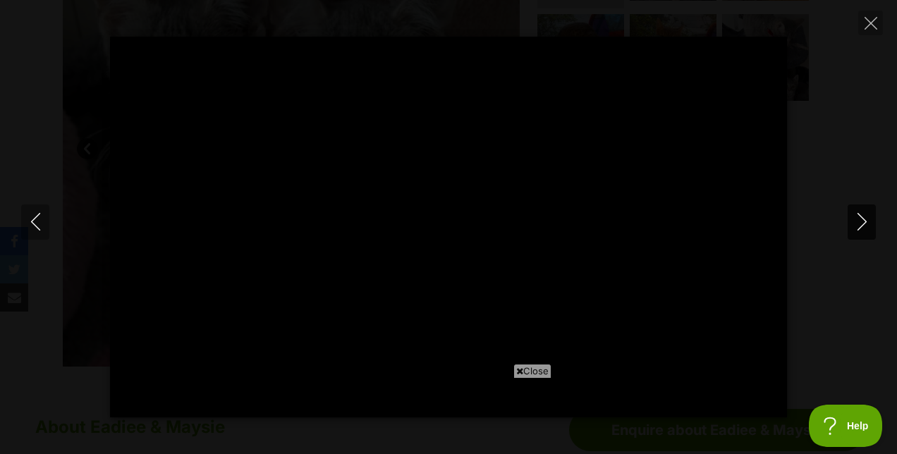
click at [865, 228] on icon "Next" at bounding box center [863, 222] width 18 height 18
type input "88.53"
type input "100"
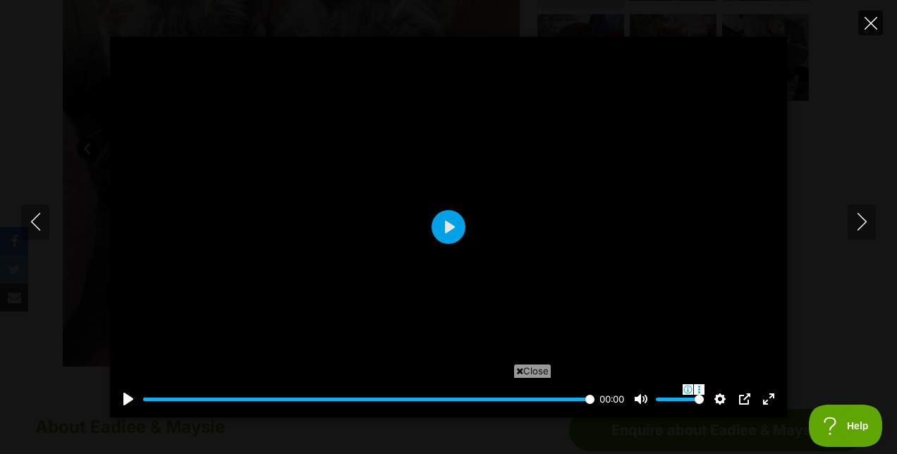
click at [871, 26] on icon "Close" at bounding box center [871, 23] width 13 height 13
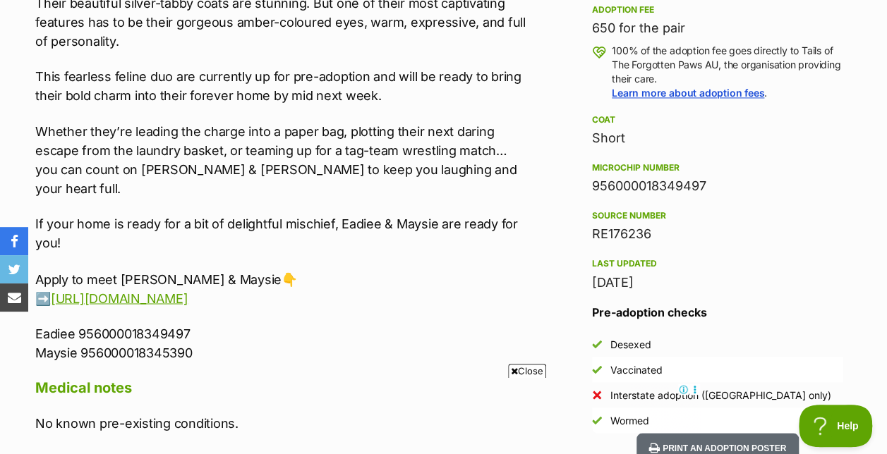
scroll to position [1062, 0]
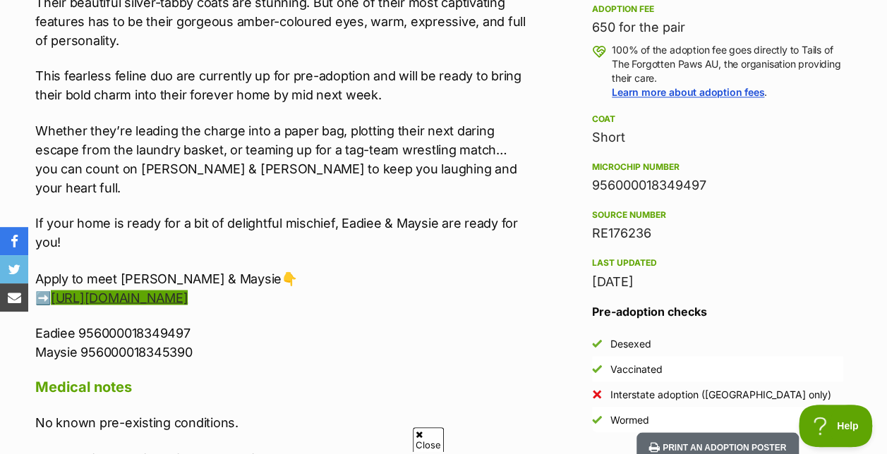
click at [188, 290] on link "[URL][DOMAIN_NAME]" at bounding box center [119, 297] width 137 height 15
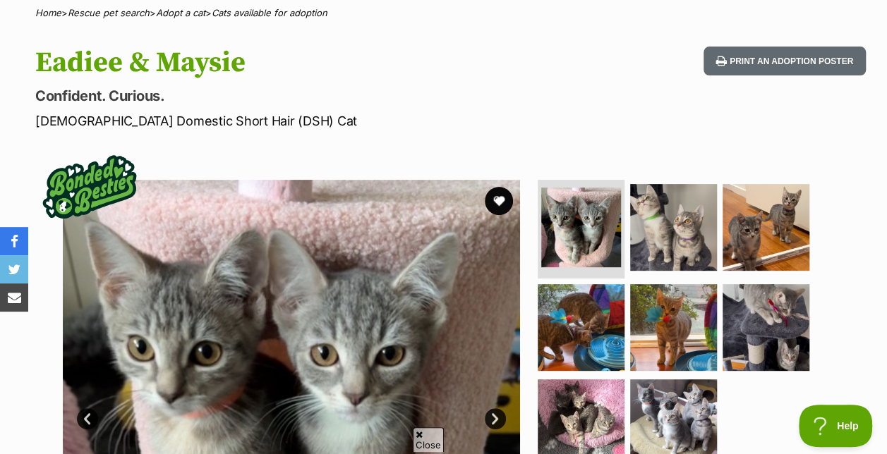
scroll to position [0, 0]
click at [495, 408] on link "Next" at bounding box center [495, 418] width 21 height 21
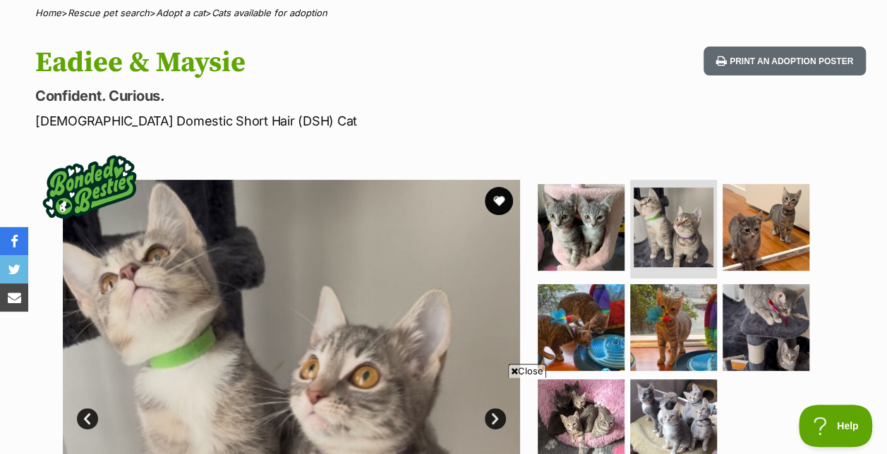
click at [495, 384] on html at bounding box center [443, 384] width 514 height 0
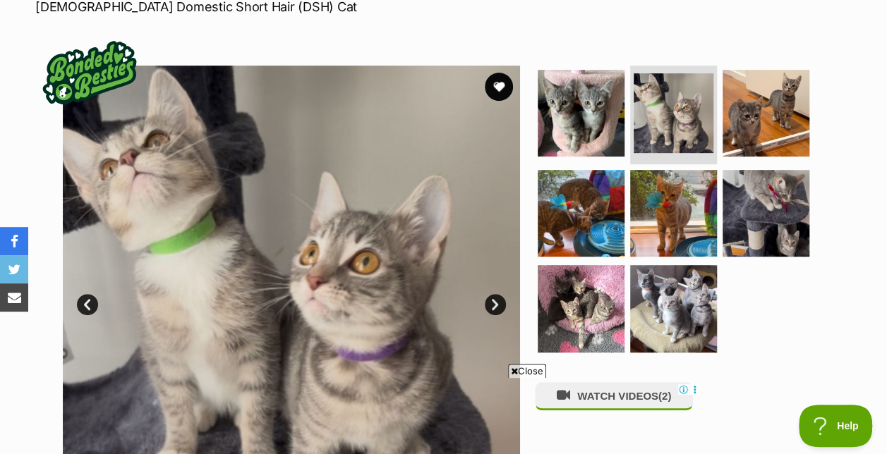
scroll to position [277, 0]
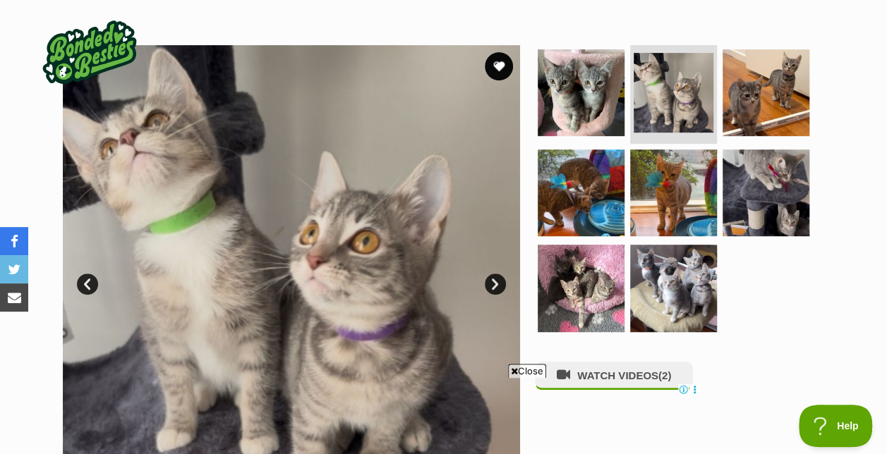
click at [494, 274] on link "Next" at bounding box center [495, 284] width 21 height 21
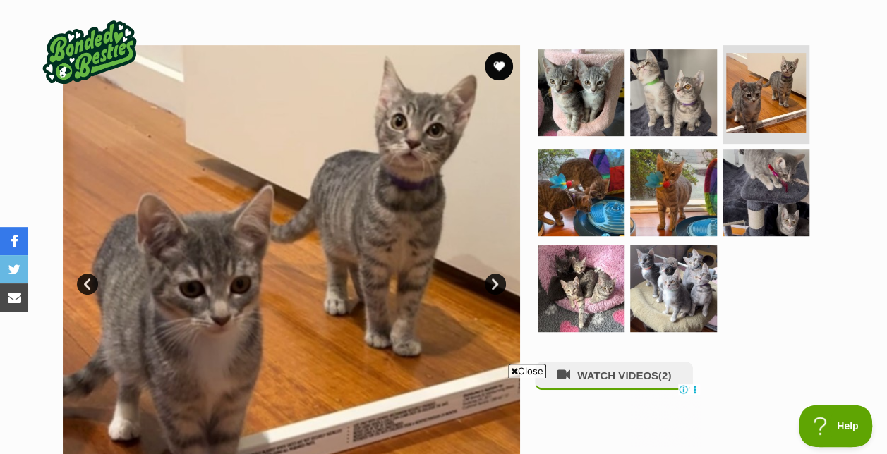
click at [494, 274] on link "Next" at bounding box center [495, 284] width 21 height 21
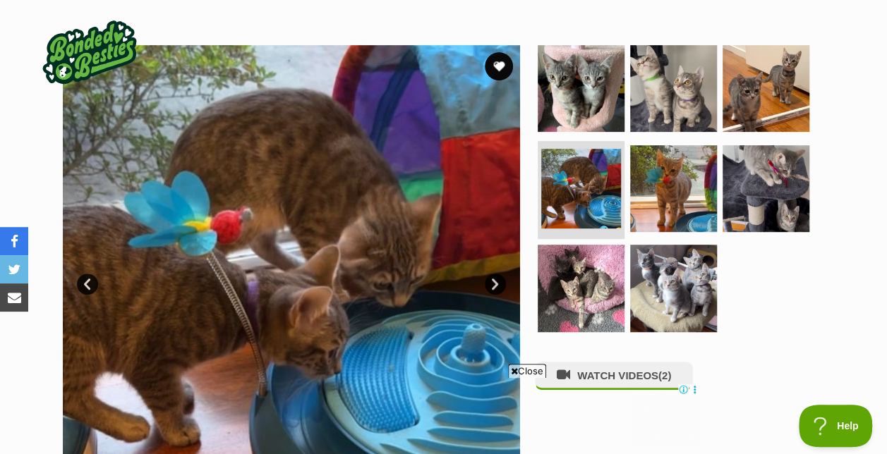
click at [494, 274] on link "Next" at bounding box center [495, 284] width 21 height 21
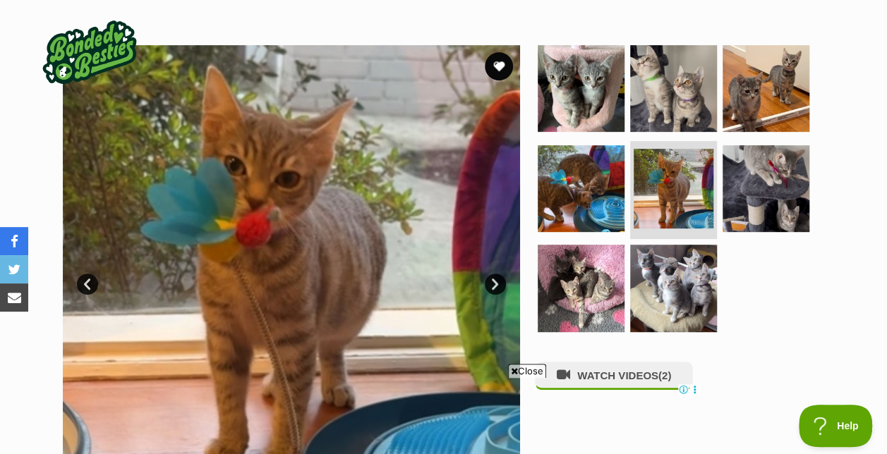
click at [494, 274] on link "Next" at bounding box center [495, 284] width 21 height 21
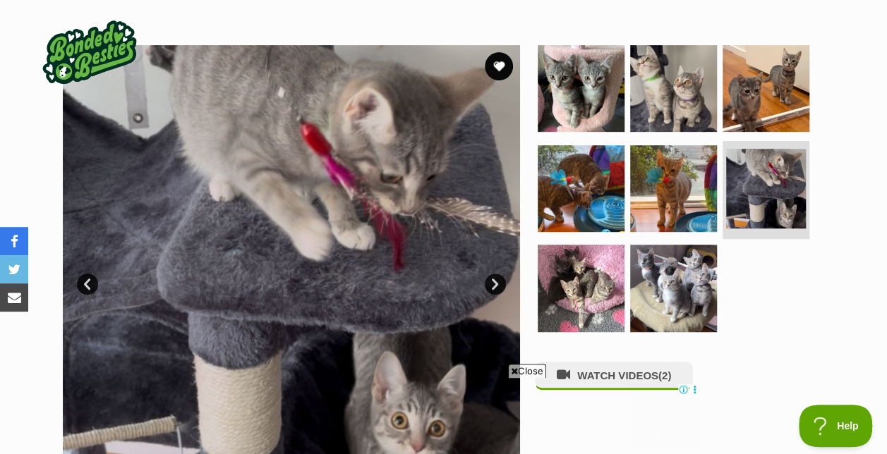
click at [494, 274] on link "Next" at bounding box center [495, 284] width 21 height 21
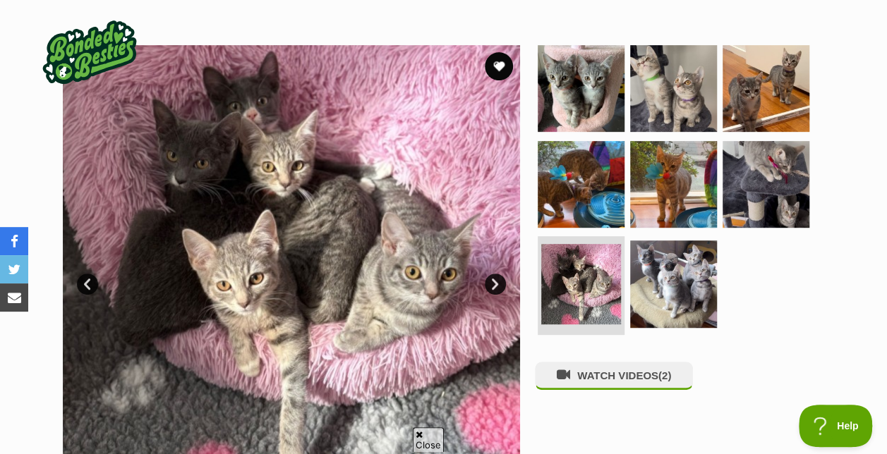
click at [494, 274] on link "Next" at bounding box center [495, 284] width 21 height 21
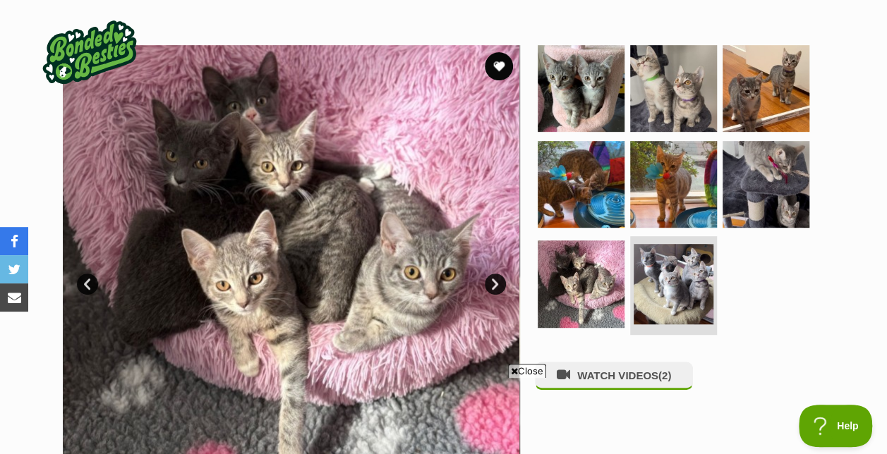
scroll to position [0, 0]
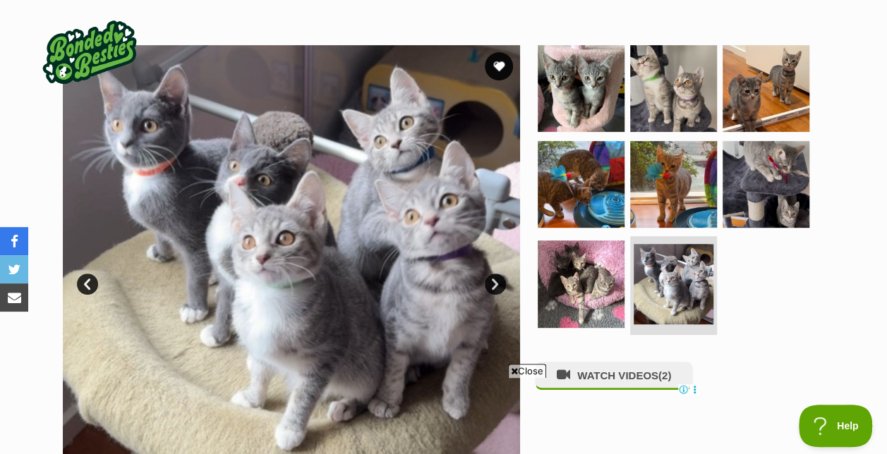
click at [494, 274] on link "Next" at bounding box center [495, 284] width 21 height 21
